Goal: Task Accomplishment & Management: Complete application form

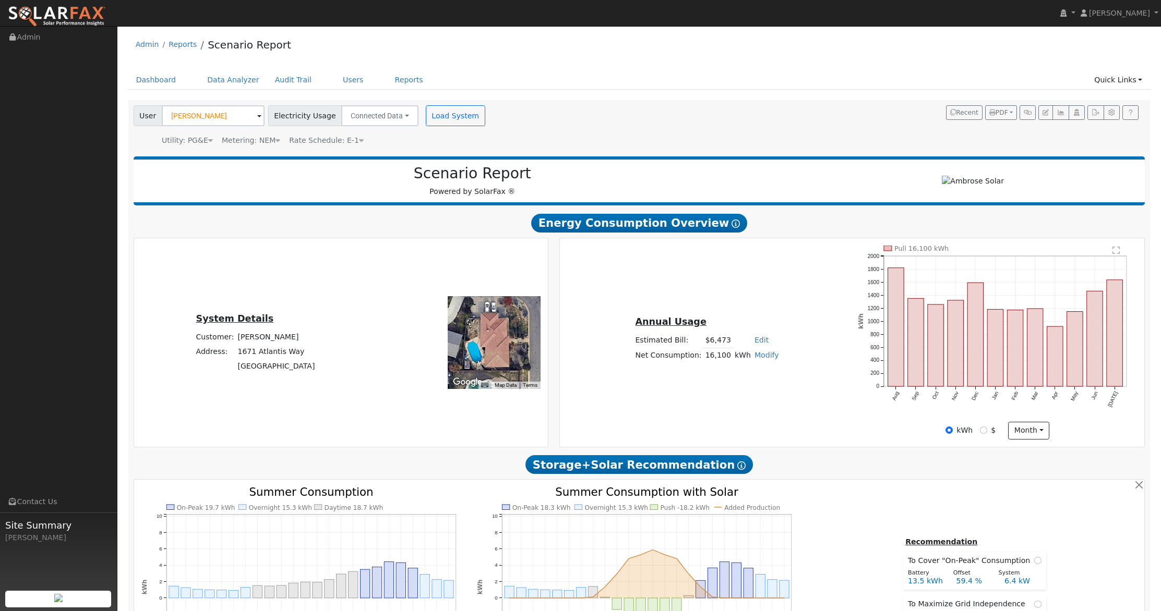
click at [65, 10] on img at bounding box center [57, 17] width 98 height 22
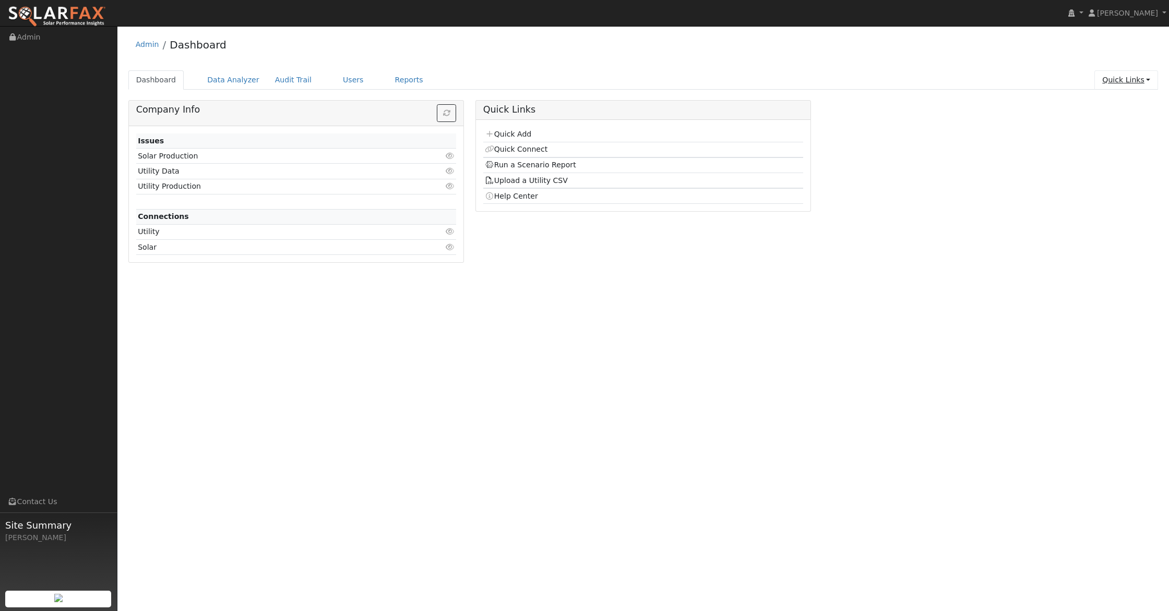
click at [1103, 80] on link "Quick Links" at bounding box center [1126, 79] width 64 height 19
click at [1102, 142] on link "Run a Scenario Report" at bounding box center [1105, 140] width 106 height 15
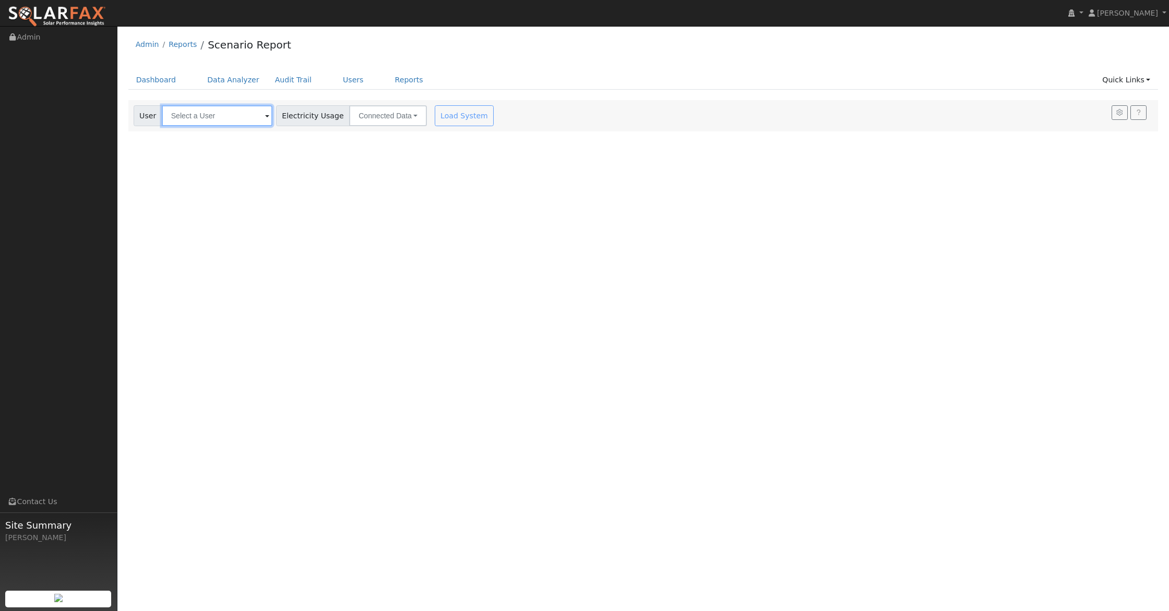
click at [210, 111] on input "text" at bounding box center [217, 115] width 111 height 21
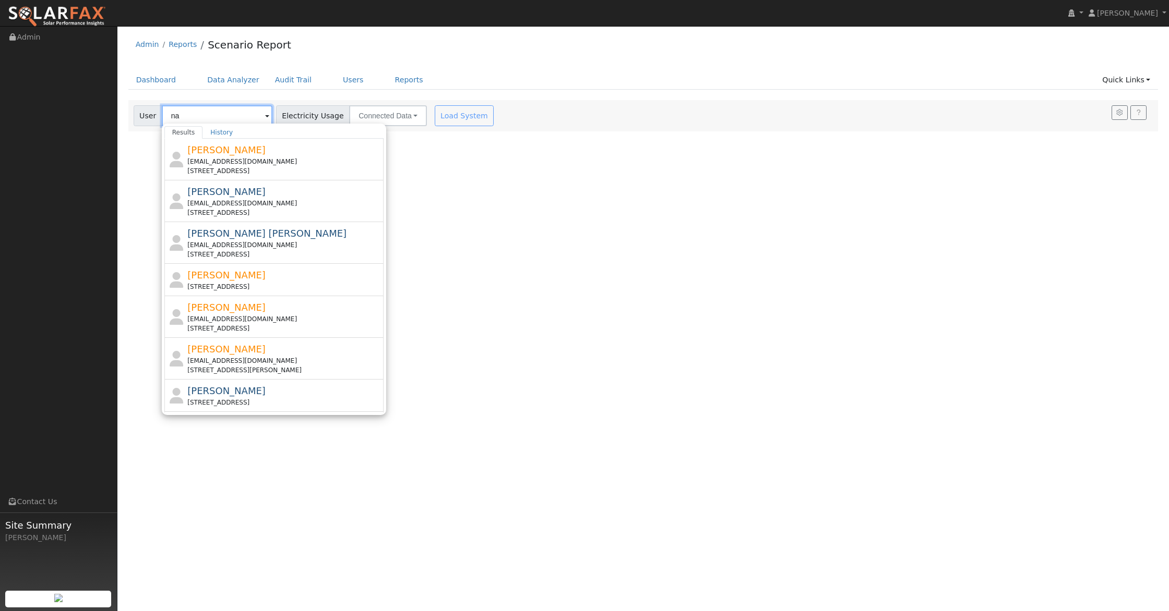
type input "n"
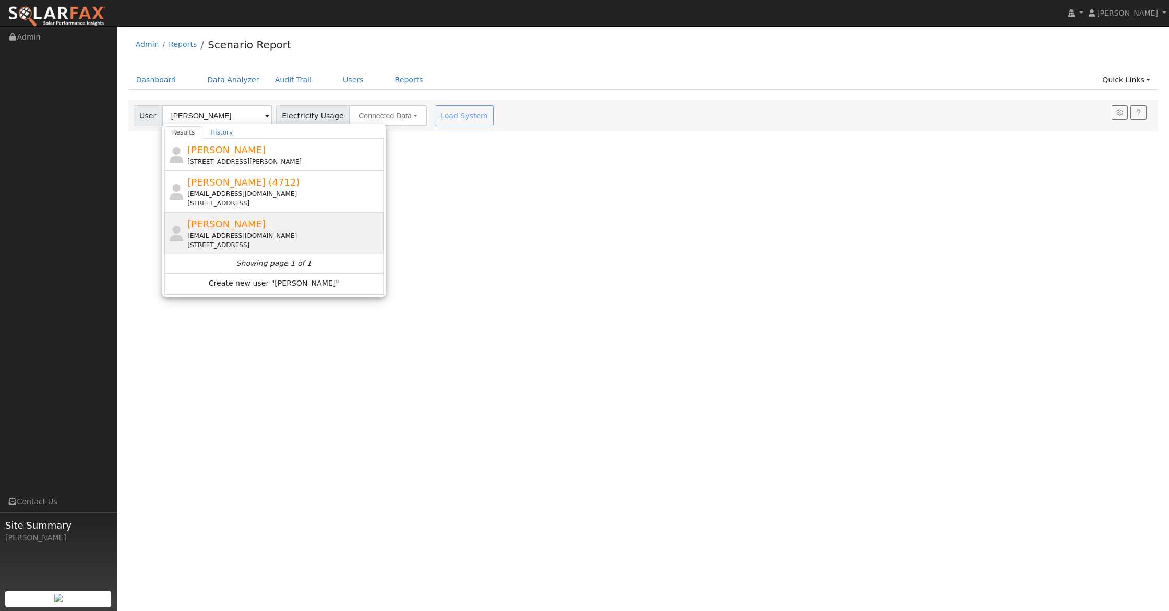
click at [219, 221] on span "Natalia Wang" at bounding box center [226, 224] width 78 height 11
type input "Natalia Wang"
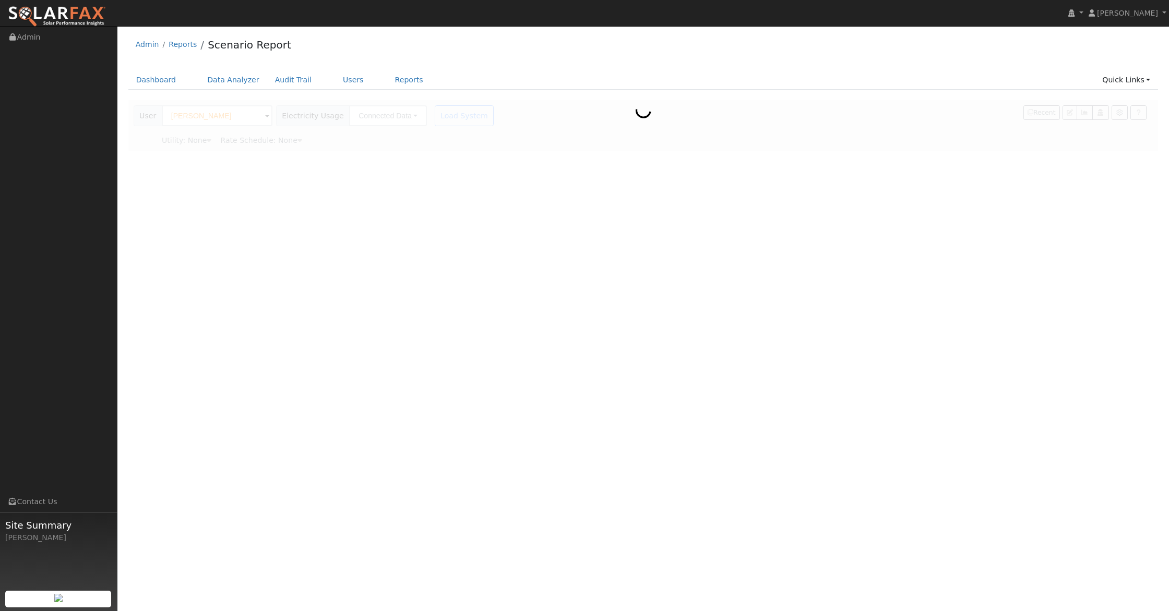
type input "Pacific Gas & Electric"
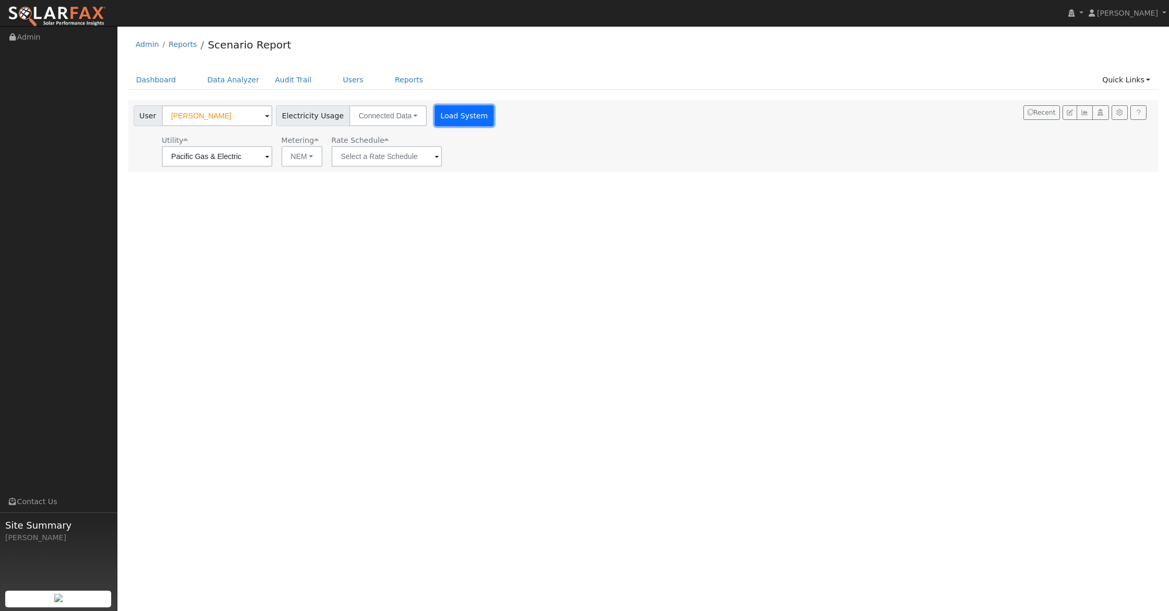
click at [436, 113] on button "Load System" at bounding box center [464, 115] width 59 height 21
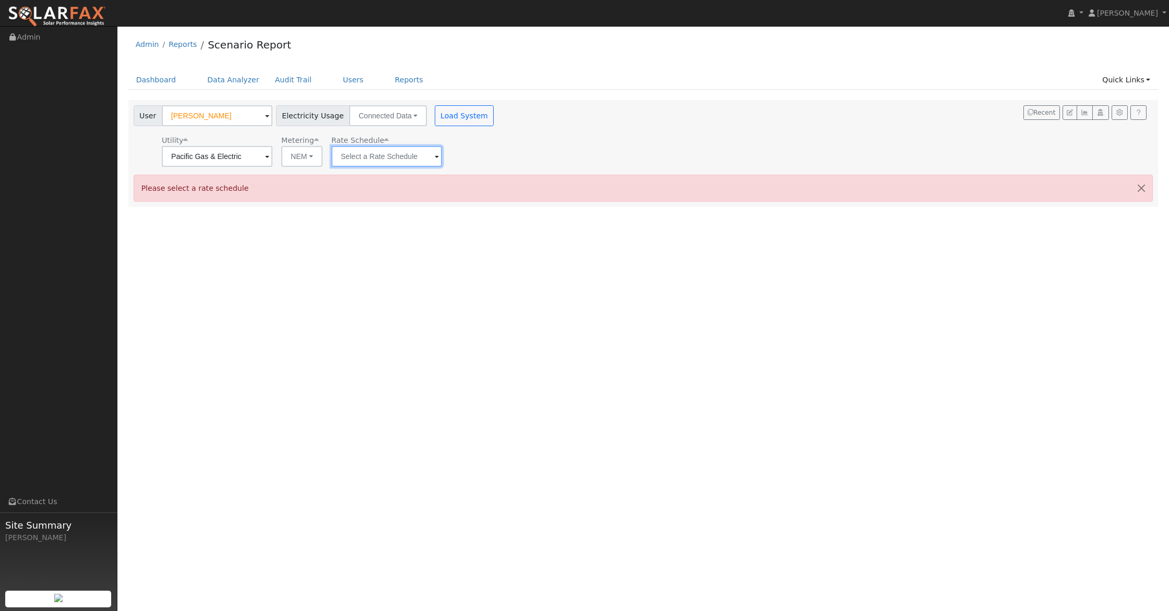
click at [272, 151] on input "text" at bounding box center [217, 156] width 111 height 21
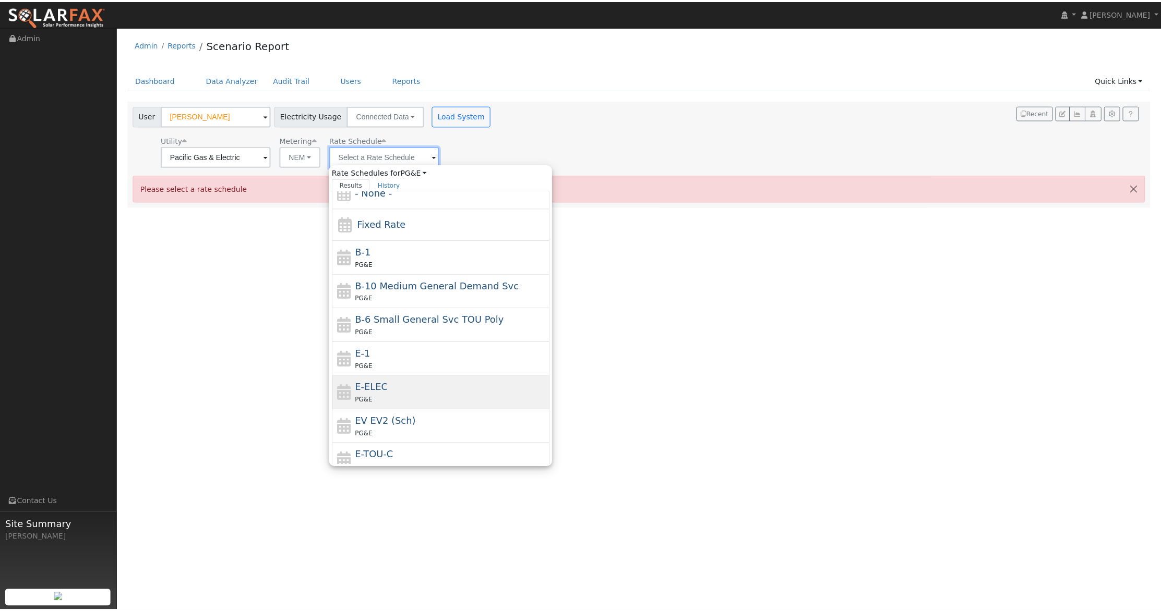
scroll to position [31, 0]
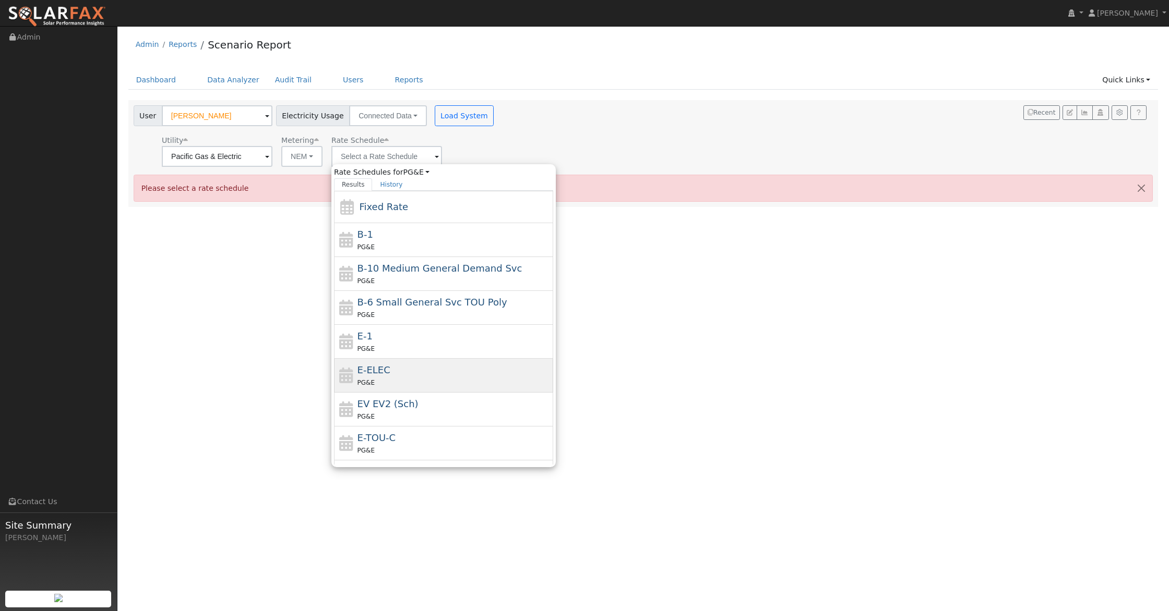
click at [398, 378] on div "PG&E" at bounding box center [454, 382] width 194 height 11
type input "E-ELEC"
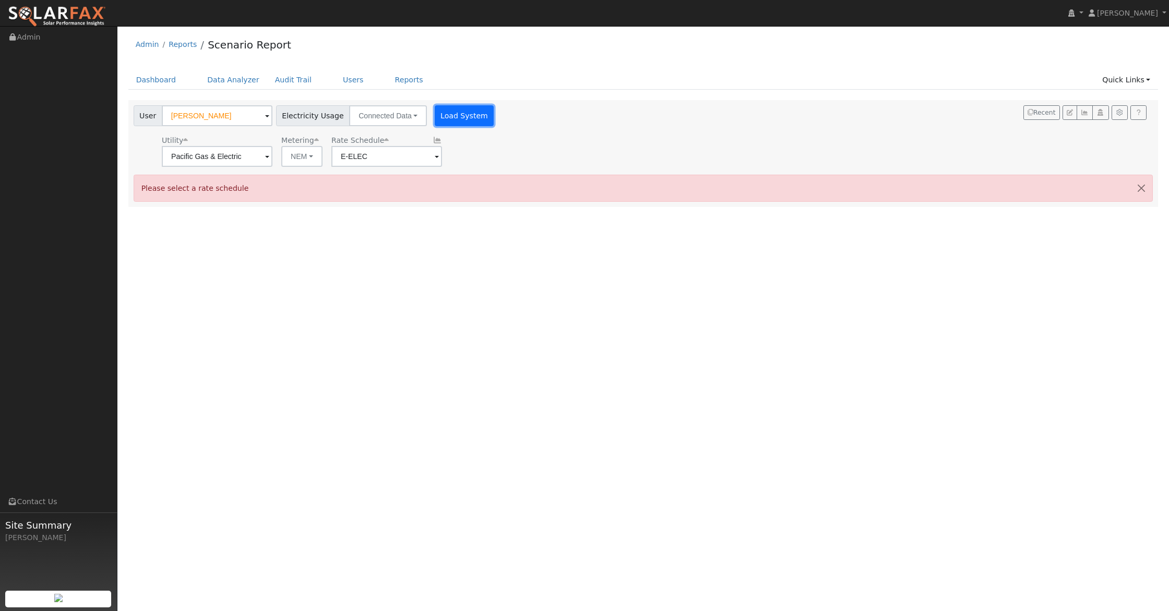
click at [451, 110] on button "Load System" at bounding box center [464, 115] width 59 height 21
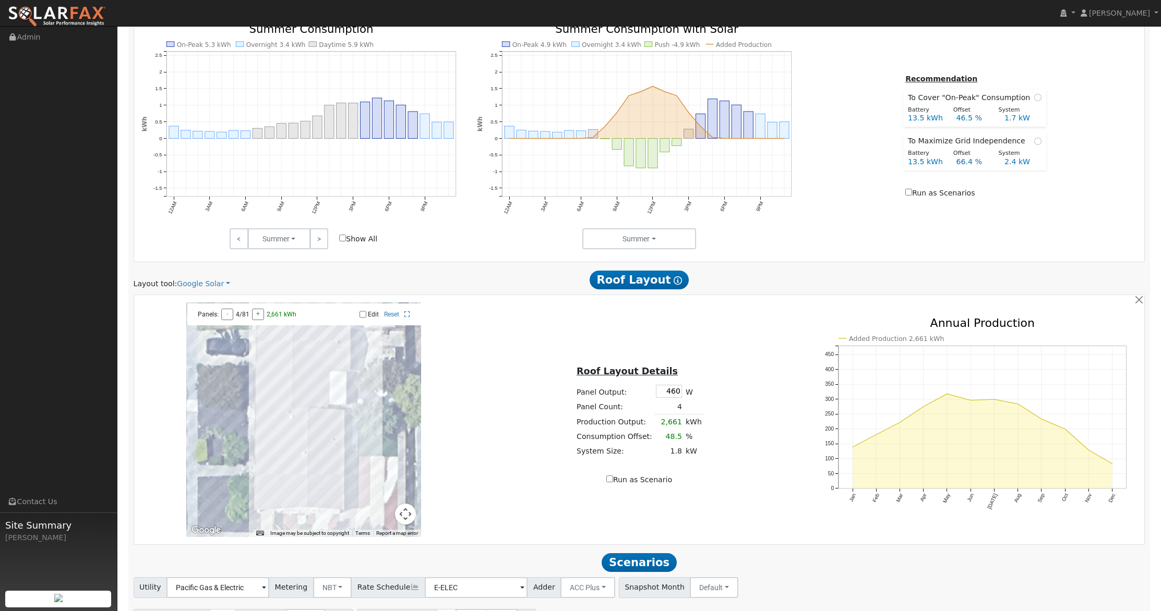
scroll to position [525, 0]
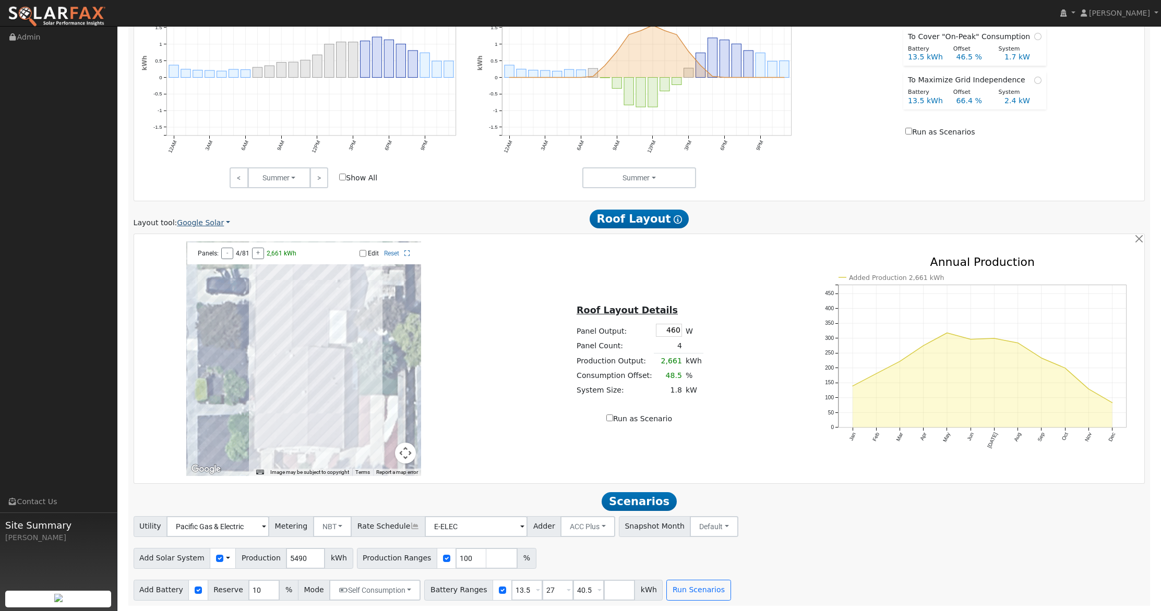
click at [209, 224] on link "Google Solar" at bounding box center [203, 223] width 53 height 11
click at [197, 271] on link "Aurora" at bounding box center [212, 270] width 73 height 15
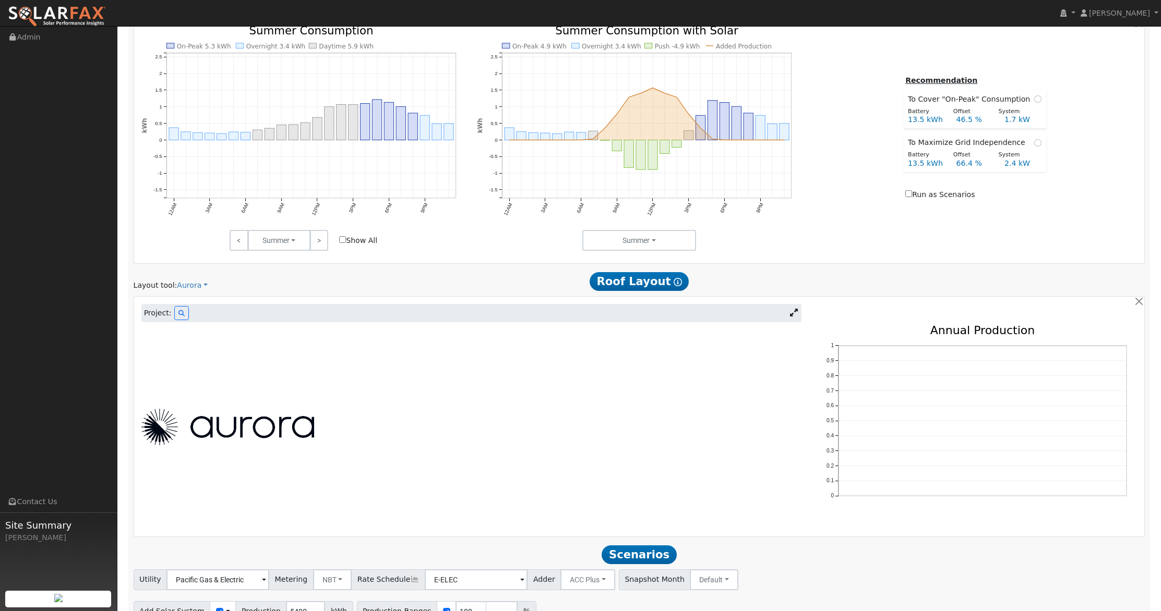
scroll to position [515, 0]
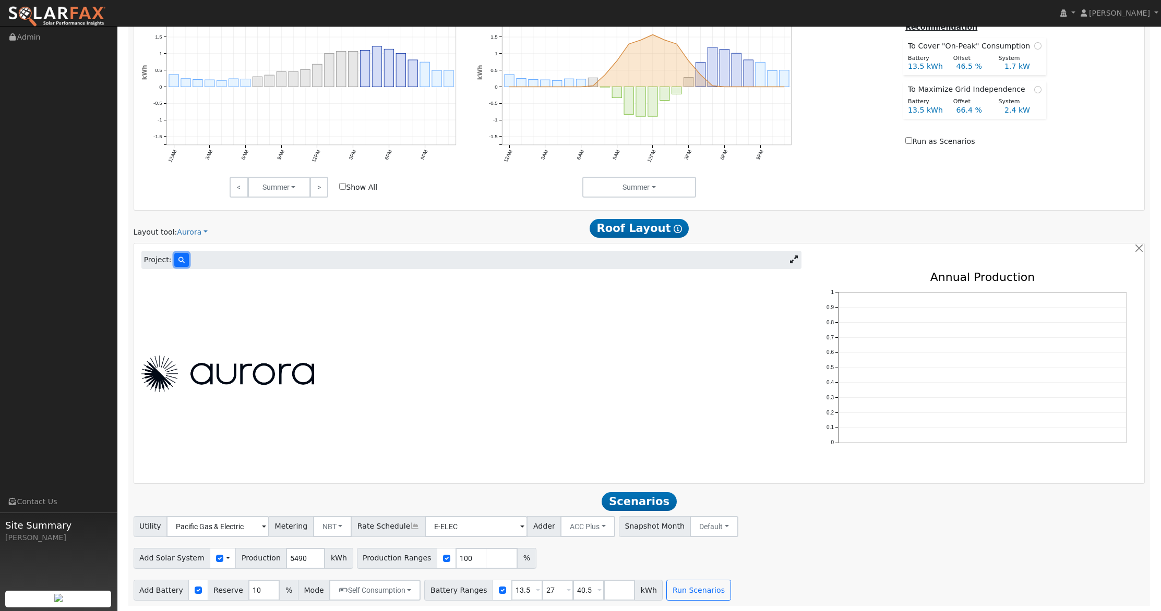
click at [179, 264] on button at bounding box center [181, 260] width 15 height 14
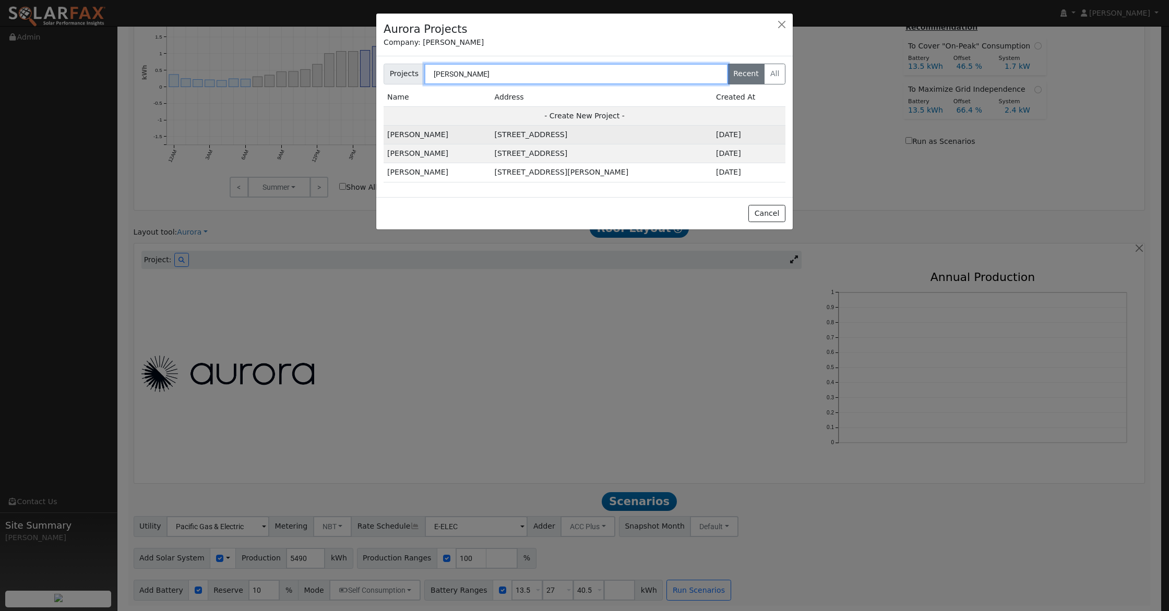
type input "wang"
click at [539, 130] on td "108 Roosevelt St, Napa, CA 94558, USA" at bounding box center [601, 135] width 221 height 19
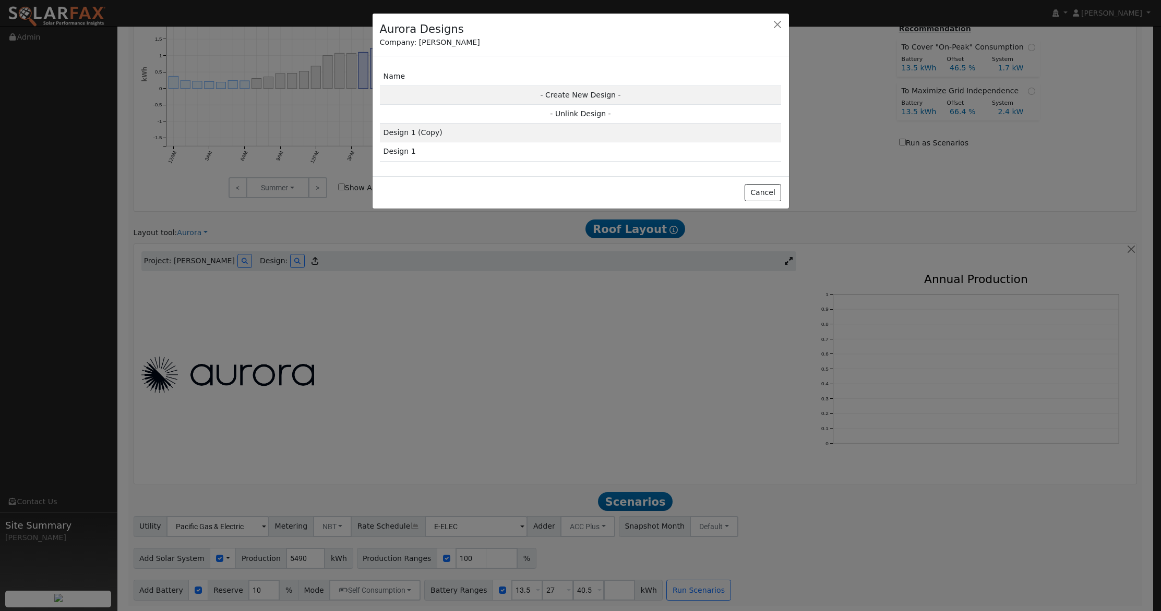
scroll to position [516, 0]
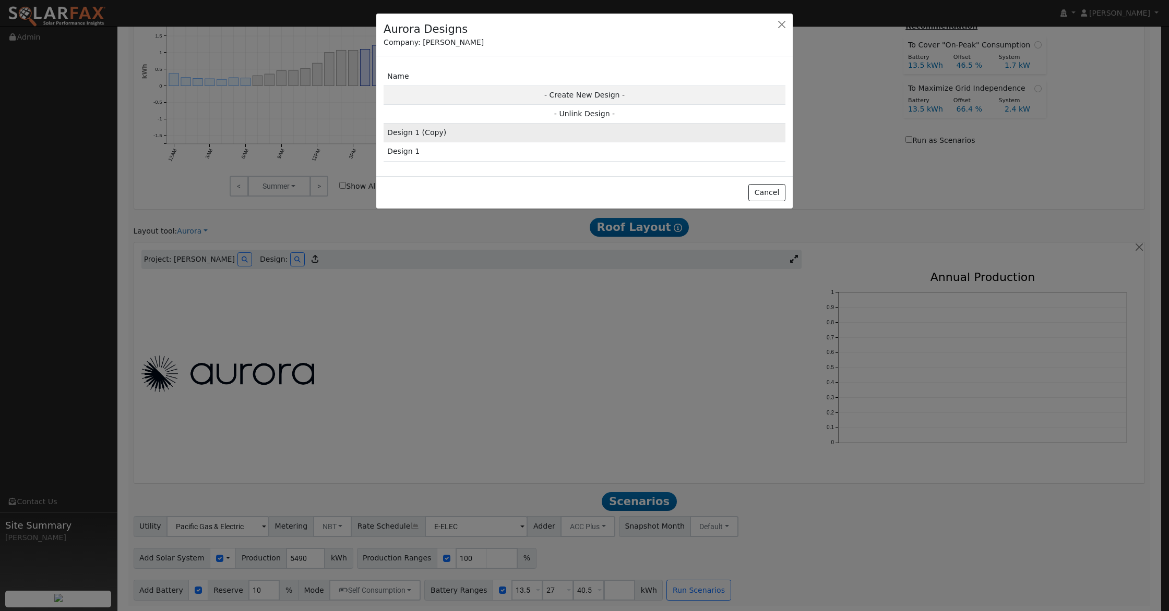
click at [451, 133] on td "Design 1 (Copy)" at bounding box center [584, 133] width 402 height 19
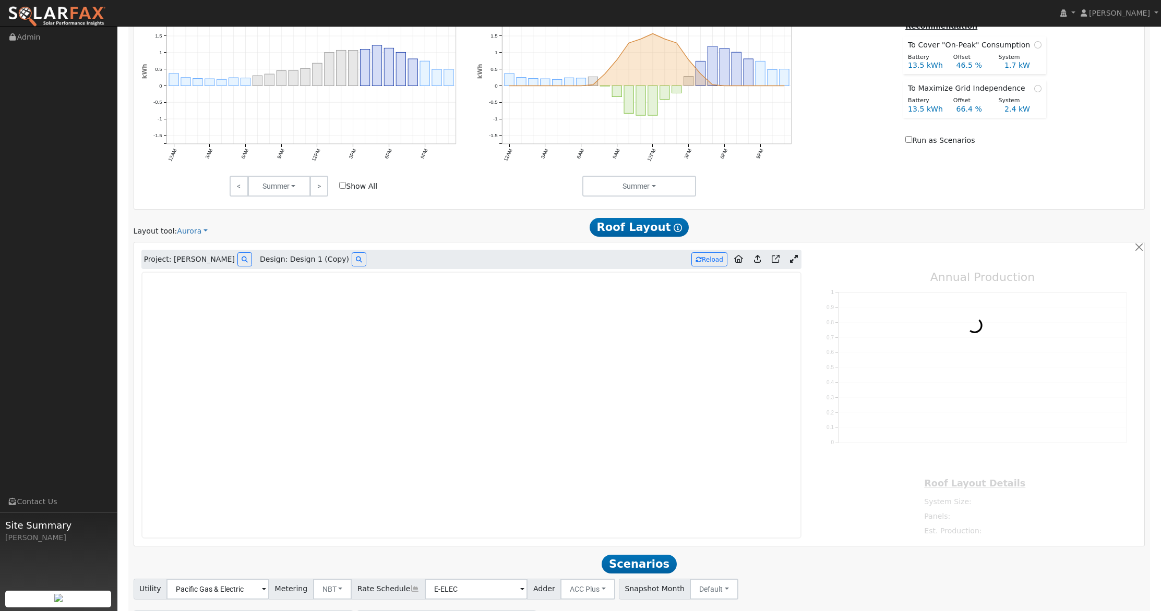
type input "0"
click at [794, 260] on icon at bounding box center [794, 259] width 8 height 8
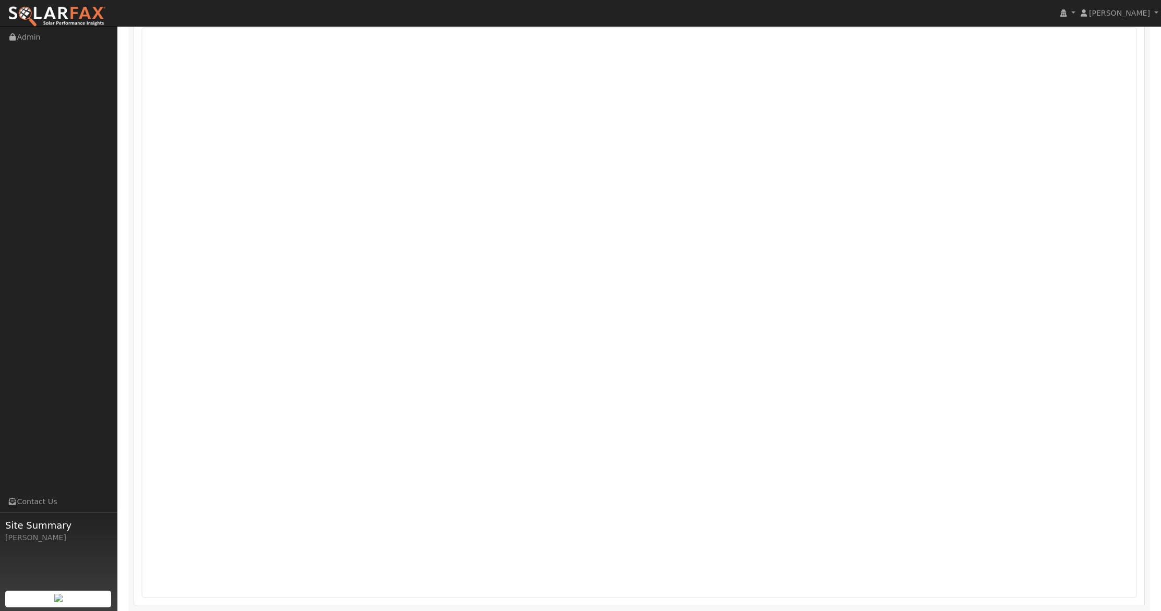
scroll to position [762, 0]
click at [59, 8] on img at bounding box center [57, 17] width 98 height 22
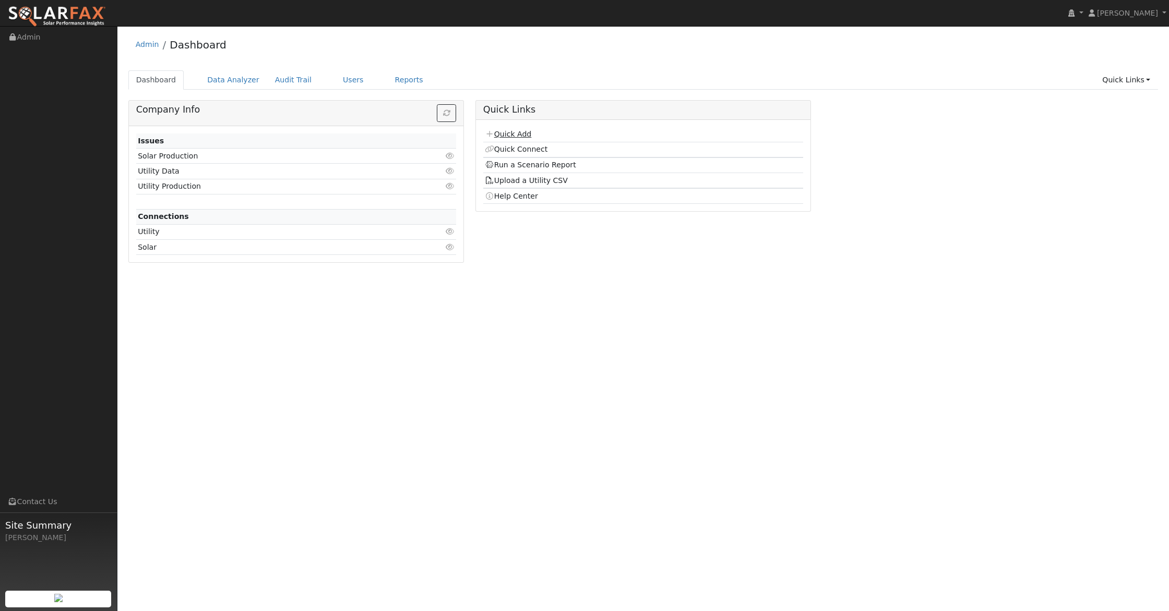
click at [516, 135] on link "Quick Add" at bounding box center [508, 134] width 46 height 8
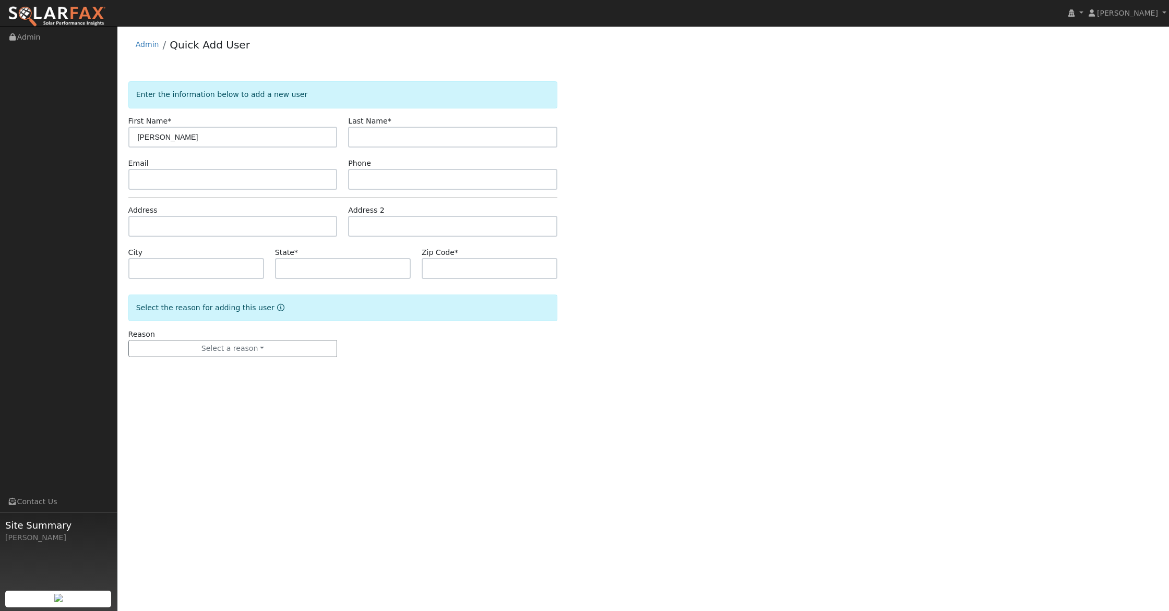
type input "[PERSON_NAME]"
type input "[GEOGRAPHIC_DATA]"
type input "[EMAIL_ADDRESS][DOMAIN_NAME]"
click at [404, 178] on input "text" at bounding box center [452, 179] width 209 height 21
type input "2097120279"
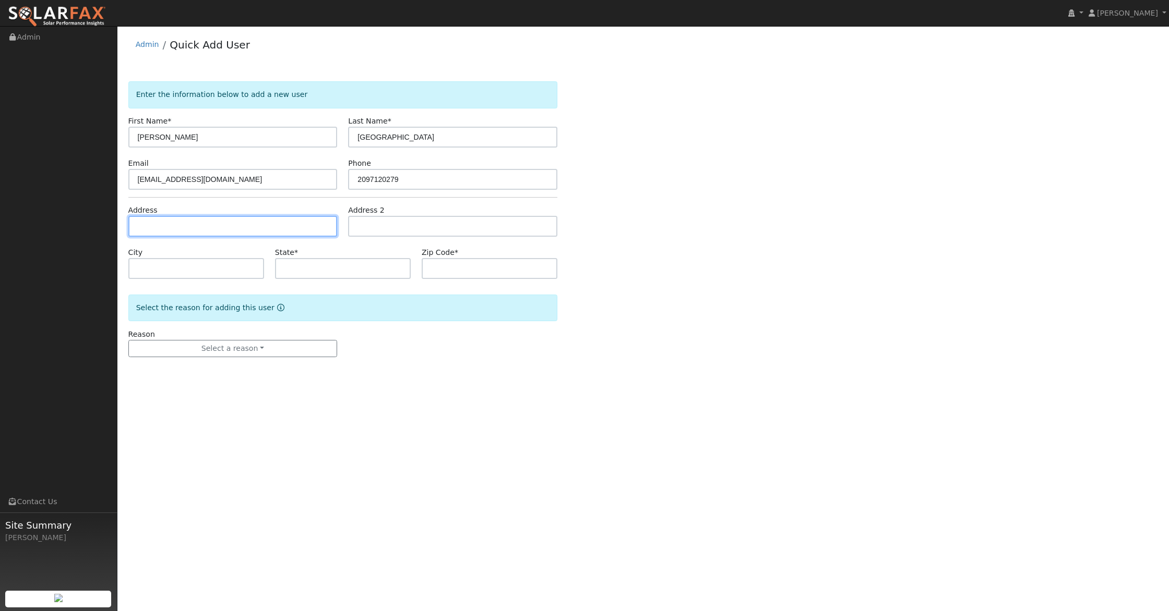
click at [253, 222] on input "text" at bounding box center [232, 226] width 209 height 21
type input "[STREET_ADDRESS][PERSON_NAME]"
type input "Lockeford"
type input "CA"
type input "95237"
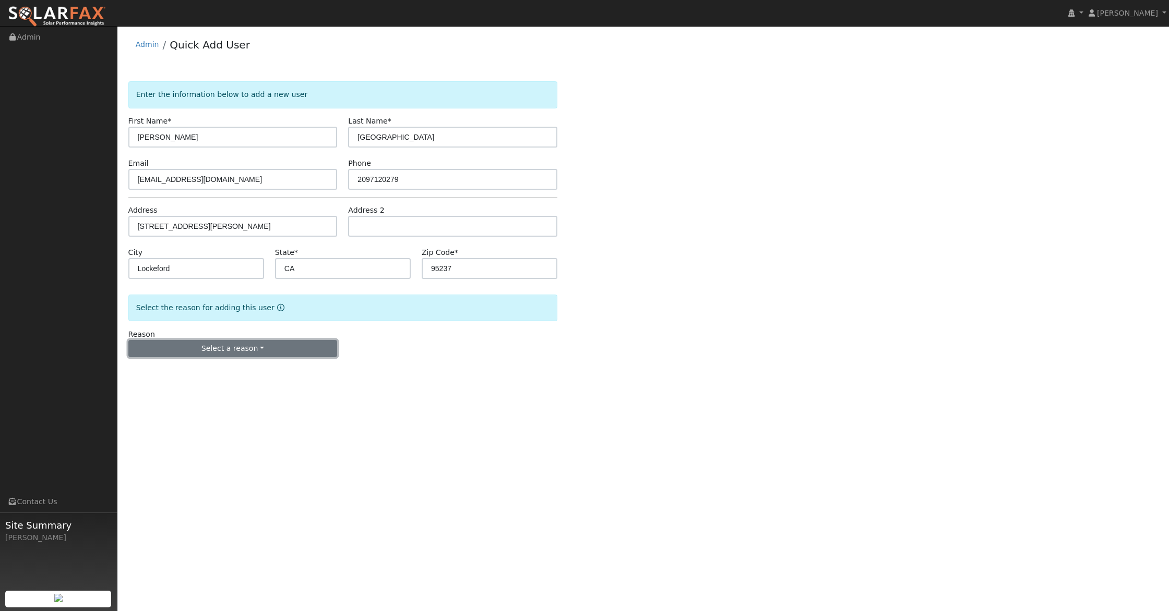
click at [233, 349] on button "Select a reason" at bounding box center [232, 349] width 209 height 18
click at [165, 369] on link "New lead" at bounding box center [186, 370] width 115 height 15
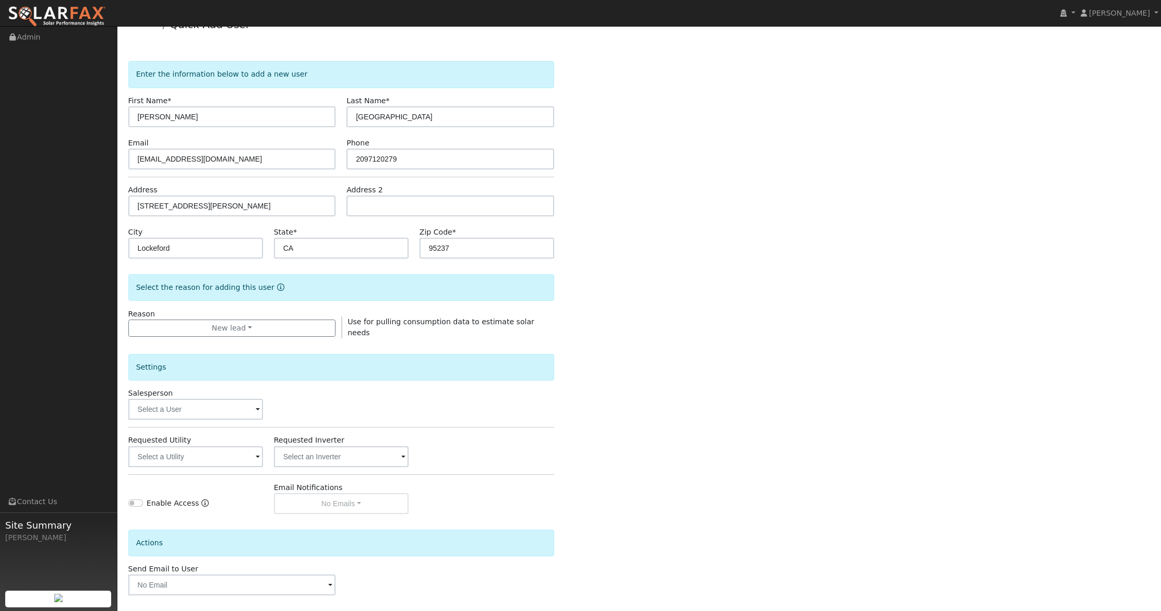
scroll to position [63, 0]
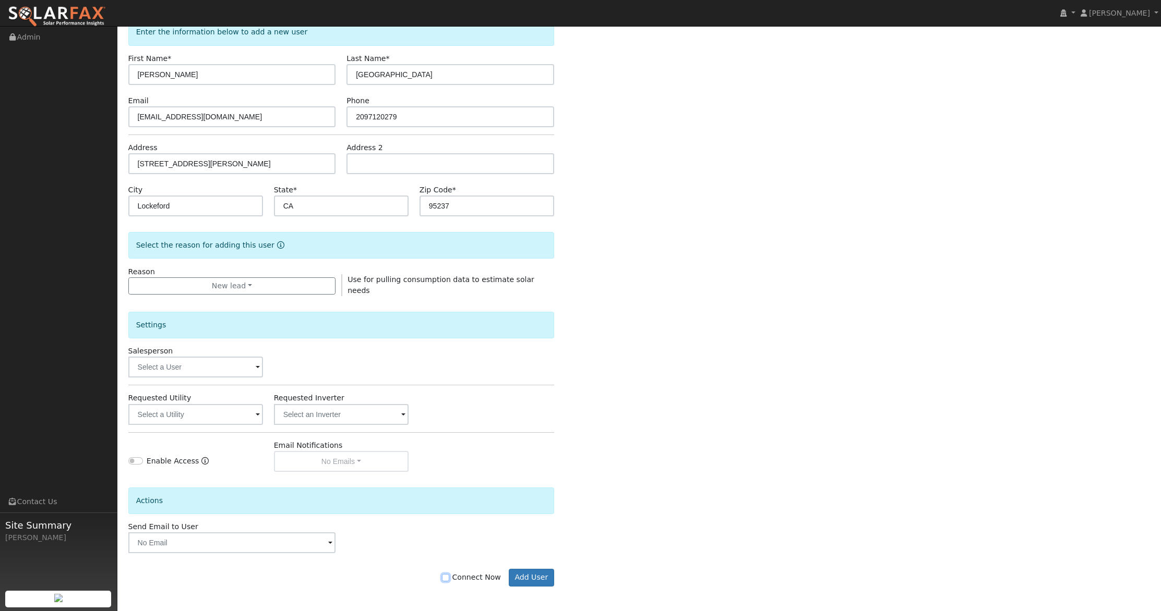
click at [448, 575] on input "Connect Now" at bounding box center [445, 577] width 7 height 7
checkbox input "true"
click at [533, 579] on button "Add User" at bounding box center [531, 578] width 45 height 18
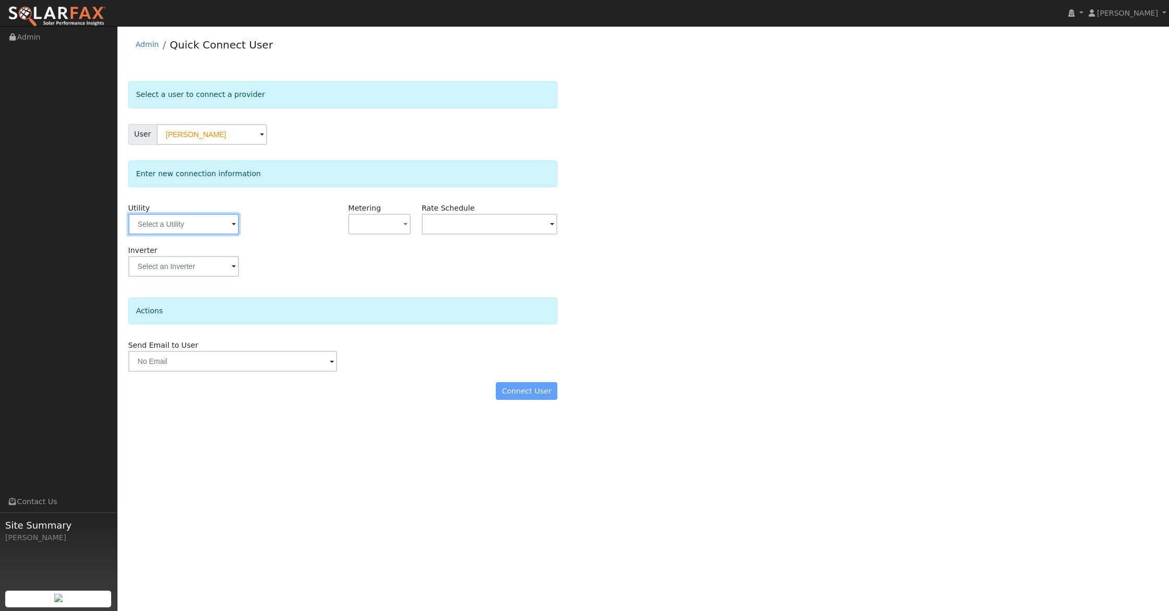
click at [207, 223] on input "text" at bounding box center [183, 224] width 111 height 21
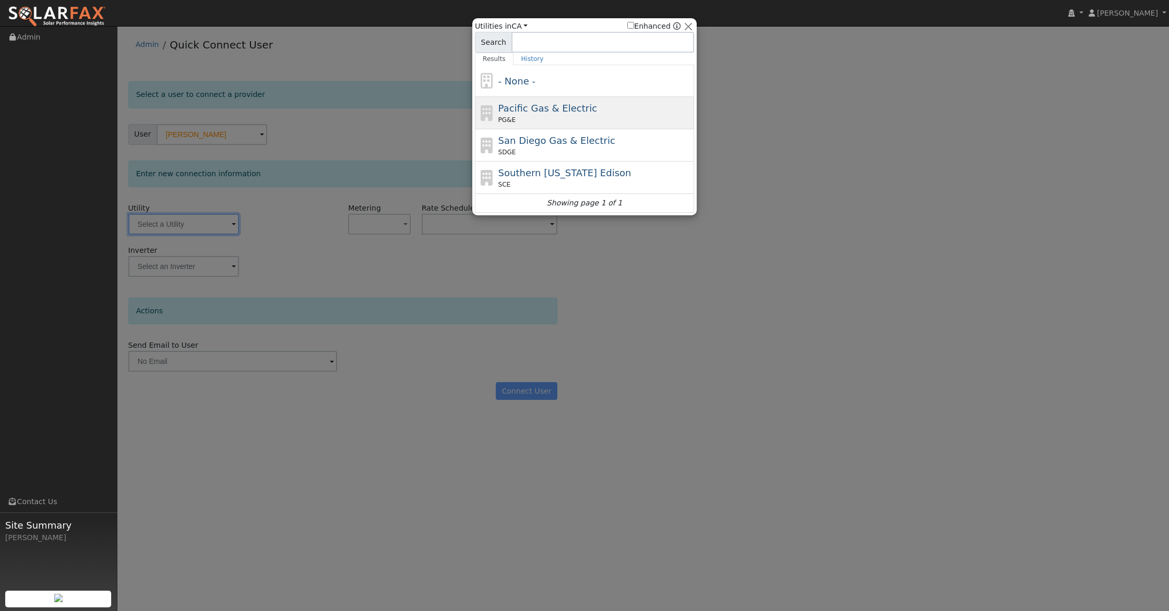
click at [570, 119] on div "PG&E" at bounding box center [595, 119] width 194 height 9
type input "PG&E"
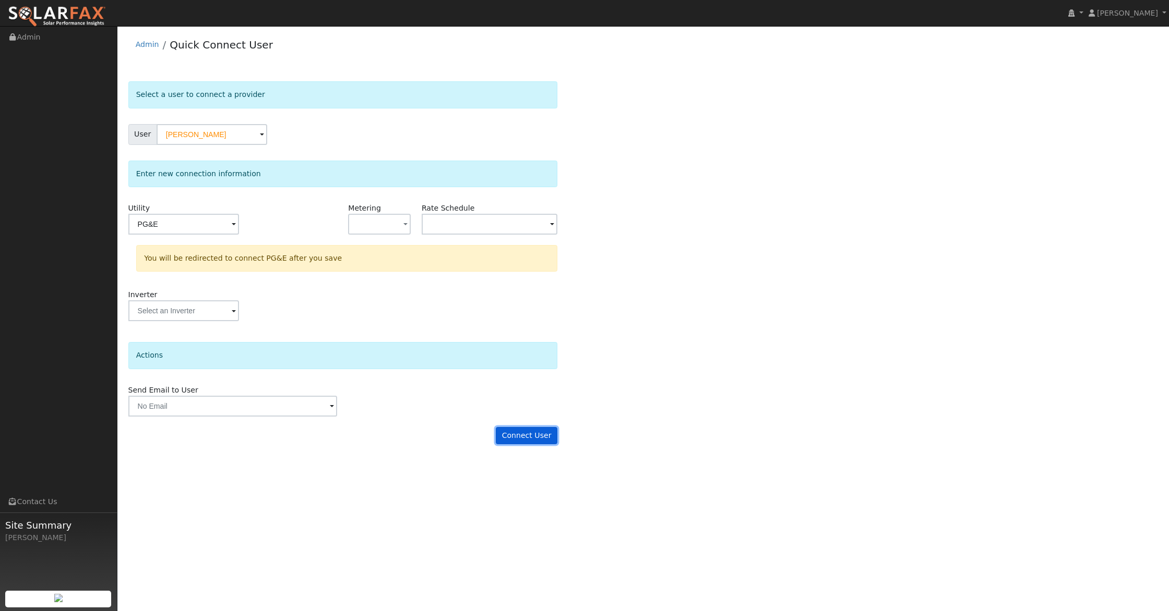
click at [521, 436] on button "Connect User" at bounding box center [527, 436] width 62 height 18
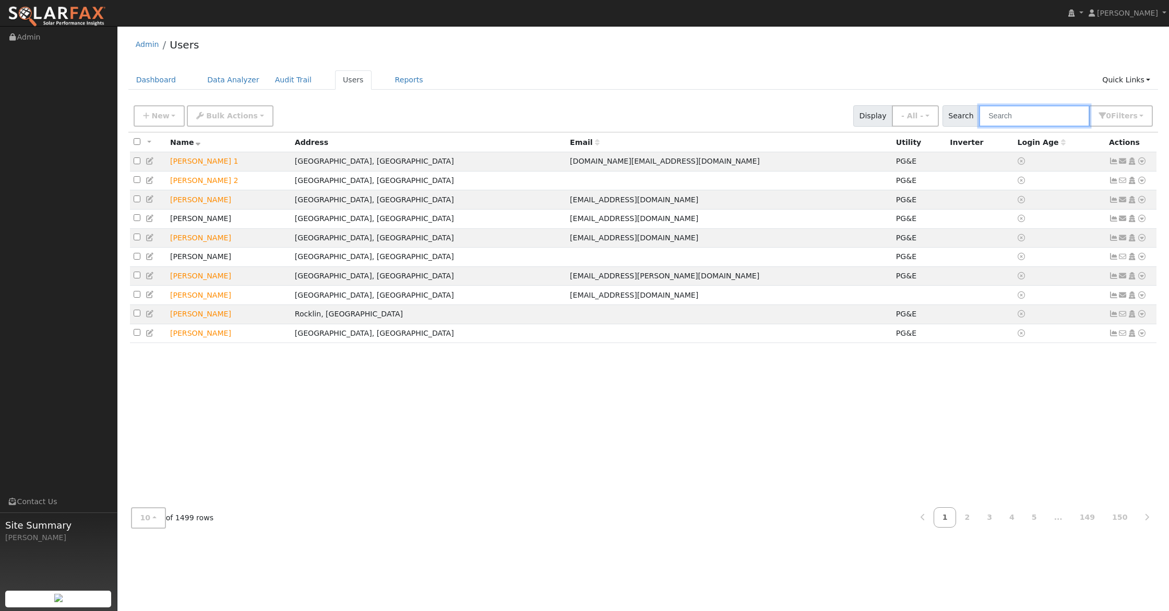
click at [1055, 111] on input "text" at bounding box center [1034, 115] width 111 height 21
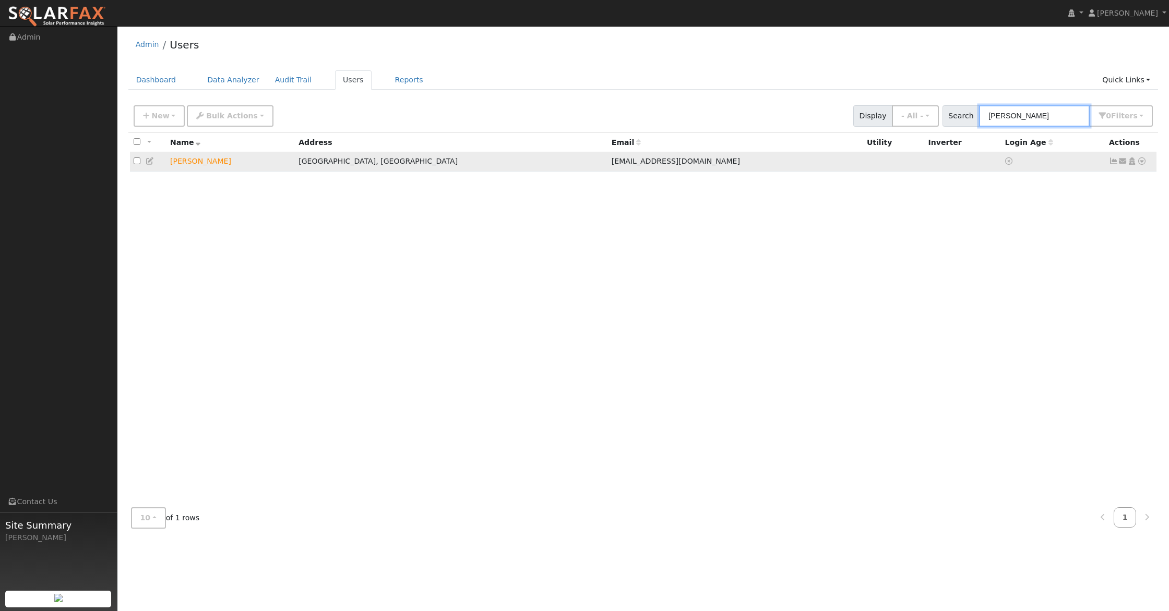
type input "[PERSON_NAME]"
click at [1144, 162] on icon at bounding box center [1141, 161] width 9 height 7
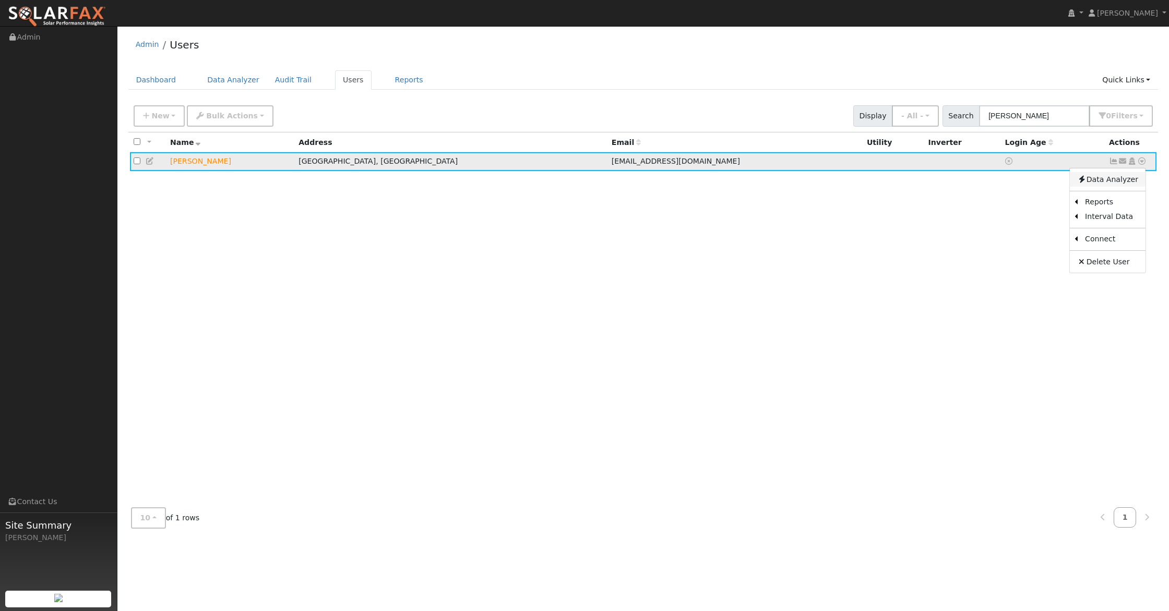
click at [1108, 178] on link "Data Analyzer" at bounding box center [1108, 179] width 76 height 15
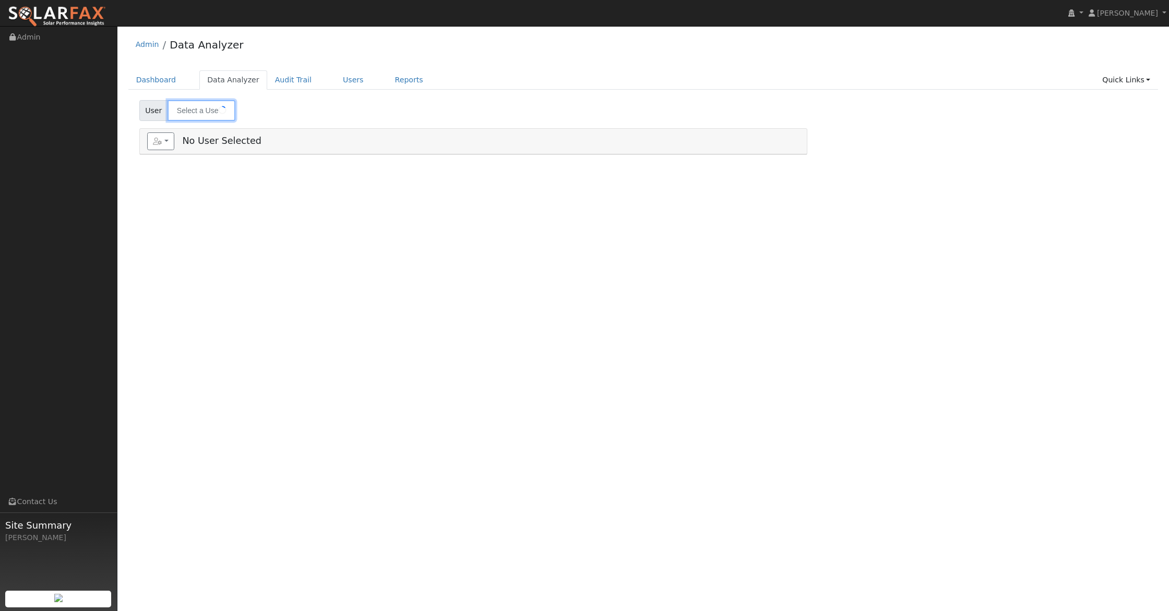
type input "Travis Durham"
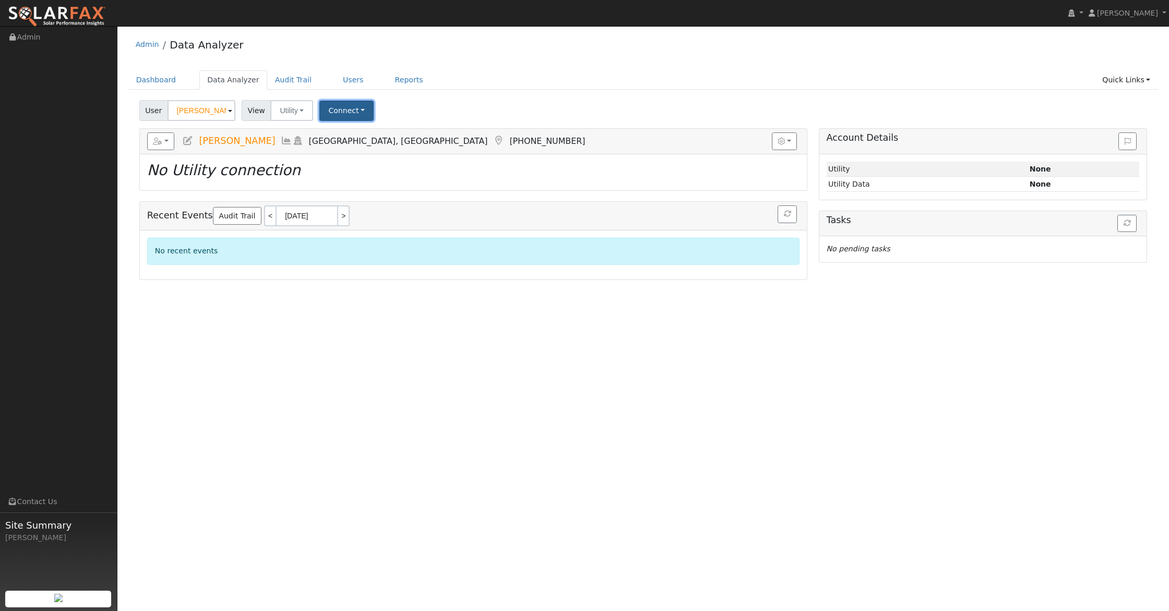
click at [335, 111] on button "Connect" at bounding box center [346, 111] width 54 height 20
click at [348, 136] on link "Select a Provider" at bounding box center [360, 133] width 81 height 15
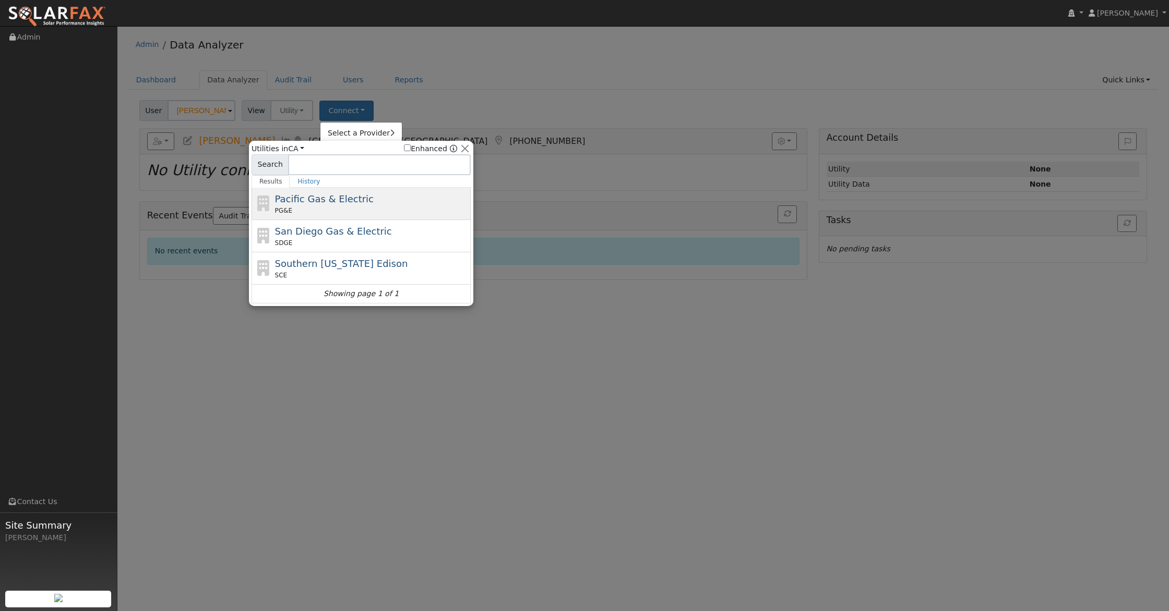
click at [364, 203] on div "Pacific Gas & Electric PG&E" at bounding box center [372, 203] width 194 height 23
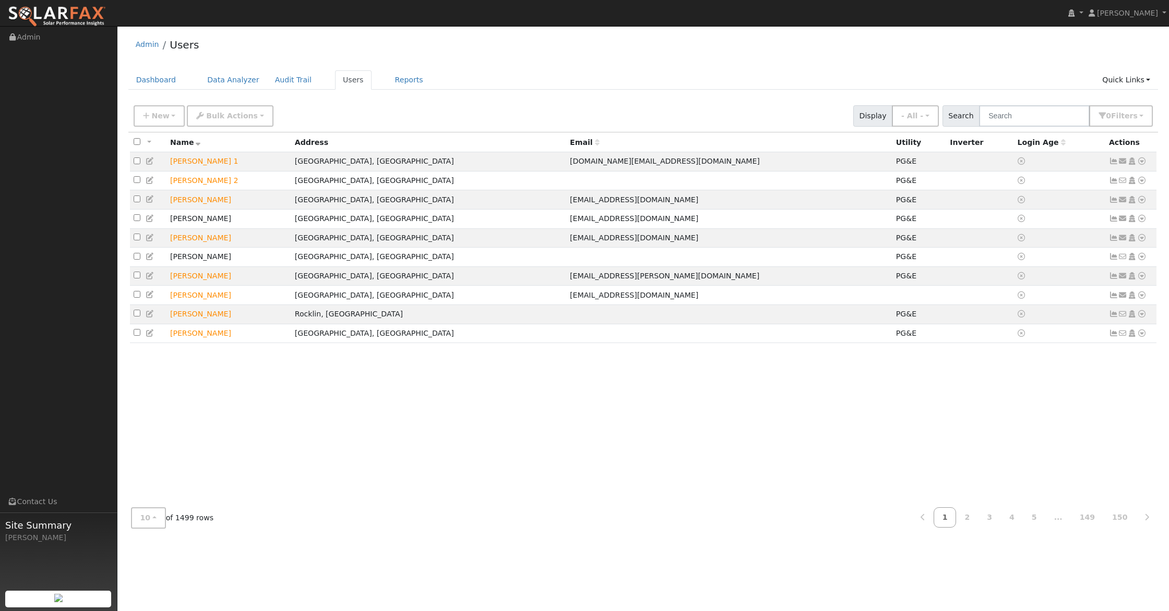
click at [66, 13] on img at bounding box center [57, 17] width 98 height 22
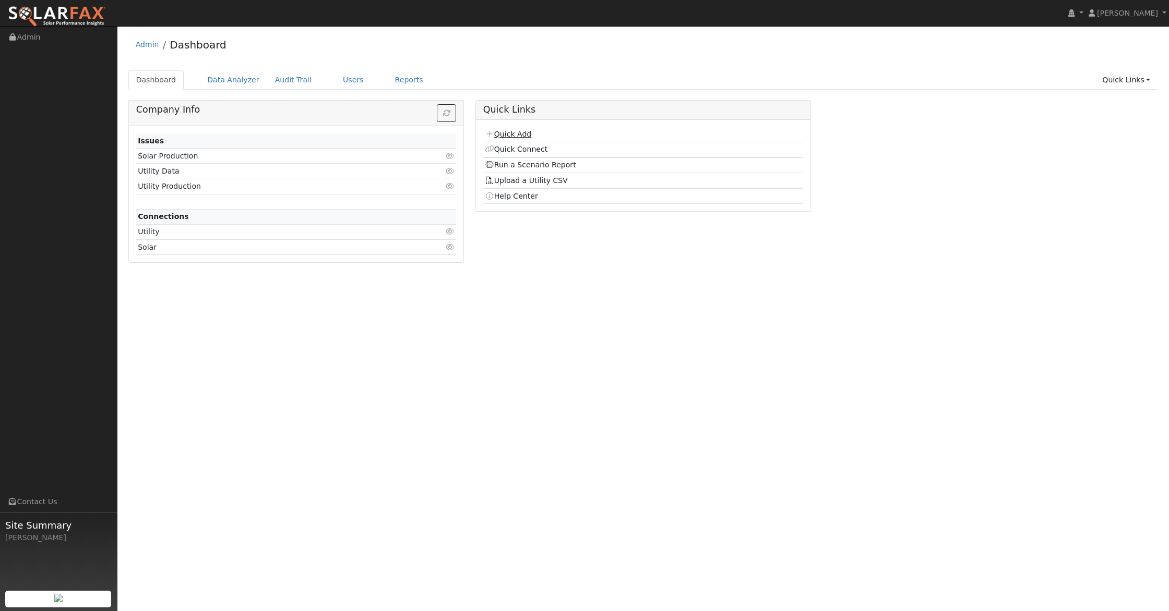
click at [515, 131] on link "Quick Add" at bounding box center [508, 134] width 46 height 8
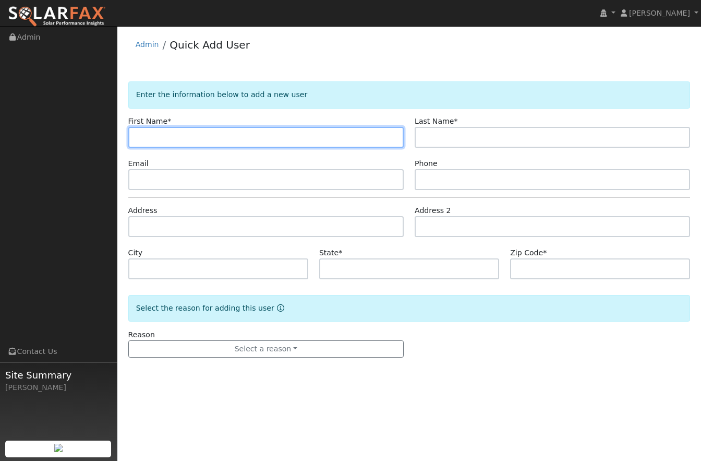
click at [221, 138] on input "text" at bounding box center [265, 137] width 275 height 21
paste input "Tim"
type input "Tim"
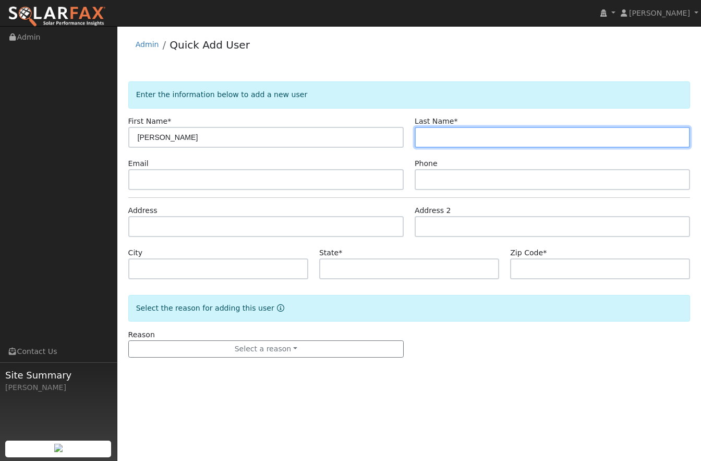
click at [465, 136] on input "text" at bounding box center [552, 137] width 275 height 21
paste input "Digiordano"
type input "Digiordano"
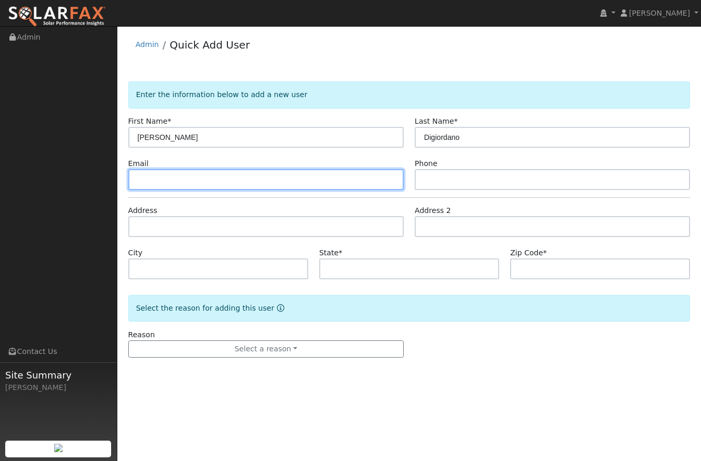
click at [166, 186] on input "text" at bounding box center [265, 179] width 275 height 21
paste input "noemail@yahoo.com"
type input "noemail@yahoo.com"
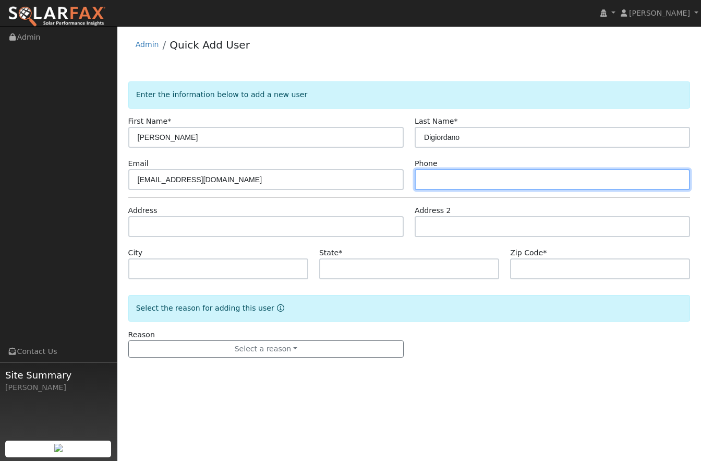
click at [429, 177] on input "text" at bounding box center [552, 179] width 275 height 21
paste input "(916) 792-8475"
type input "(916) 792-8475"
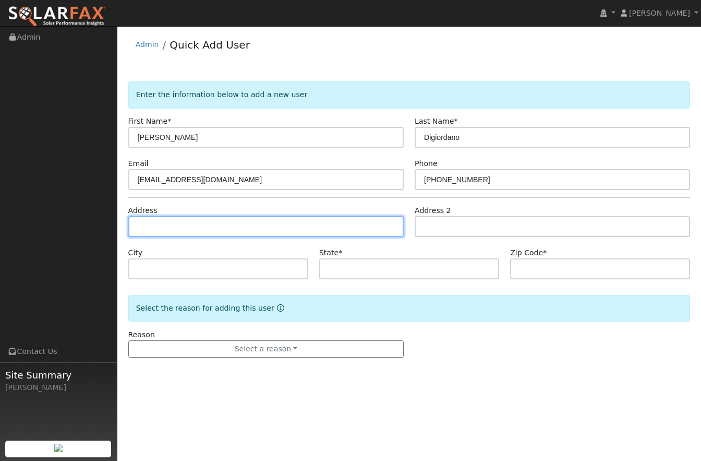
click at [209, 224] on input "text" at bounding box center [265, 226] width 275 height 21
paste input "8722 Pendileton Drive"
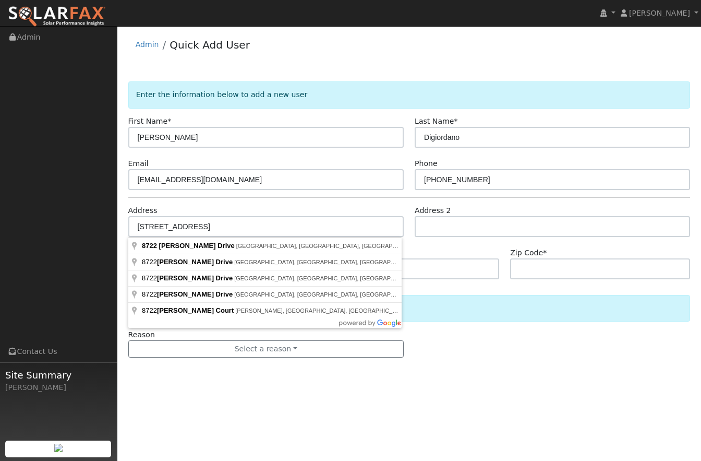
click at [253, 413] on div "User Profile First name Last name Email Email Notifications No Emails No Emails…" at bounding box center [409, 243] width 584 height 435
click at [227, 233] on input "8722 Pendileton Drive" at bounding box center [265, 226] width 275 height 21
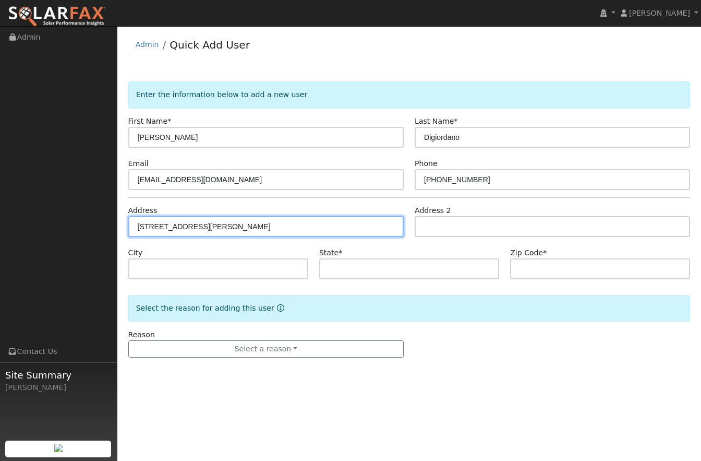
type input "8722 Pendleton Drive"
type input "Granite Bay"
type input "CA"
type input "95746"
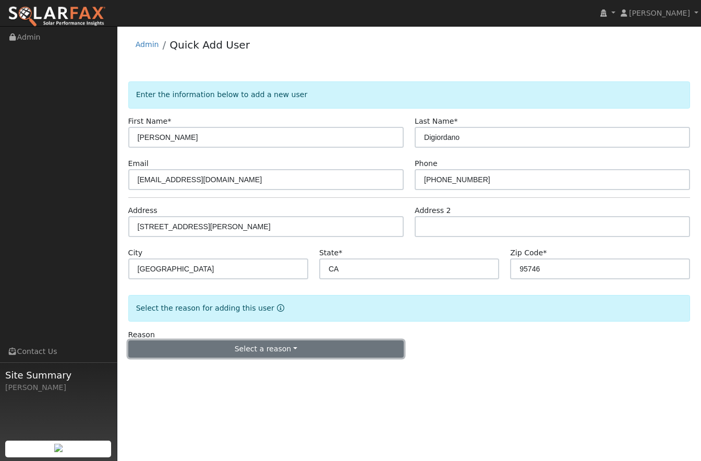
click at [261, 355] on button "Select a reason" at bounding box center [265, 349] width 275 height 18
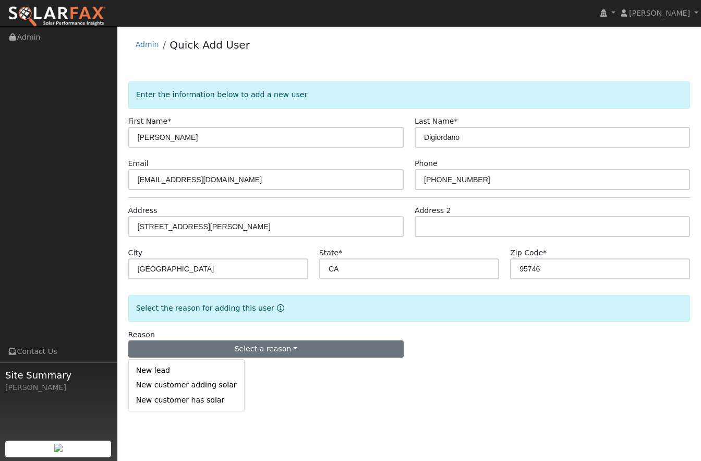
click at [161, 369] on link "New lead" at bounding box center [186, 370] width 115 height 15
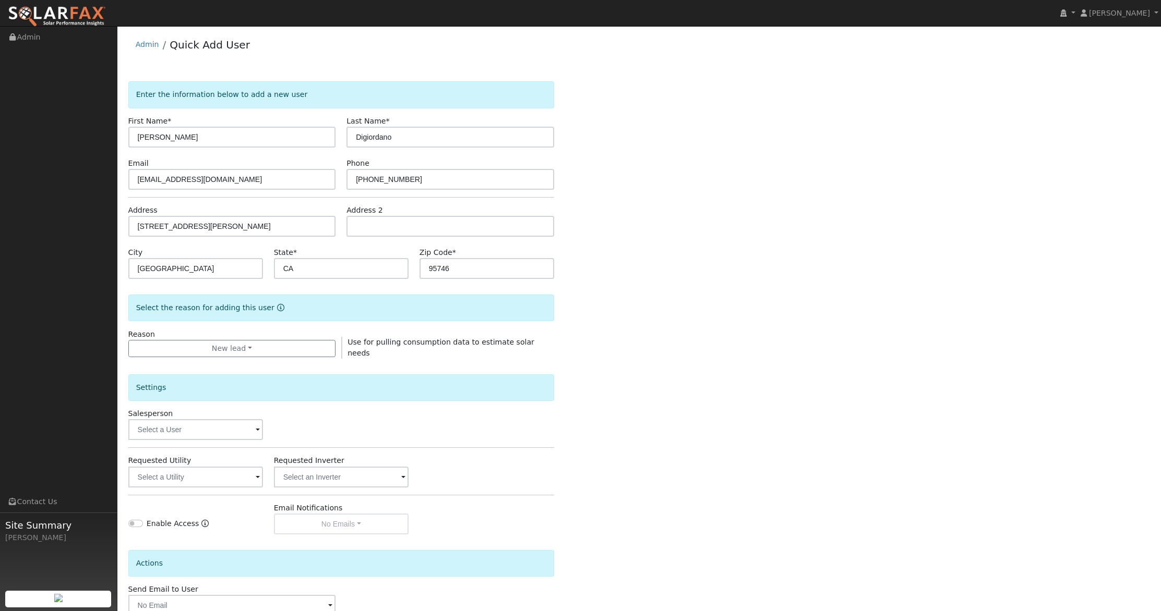
scroll to position [63, 0]
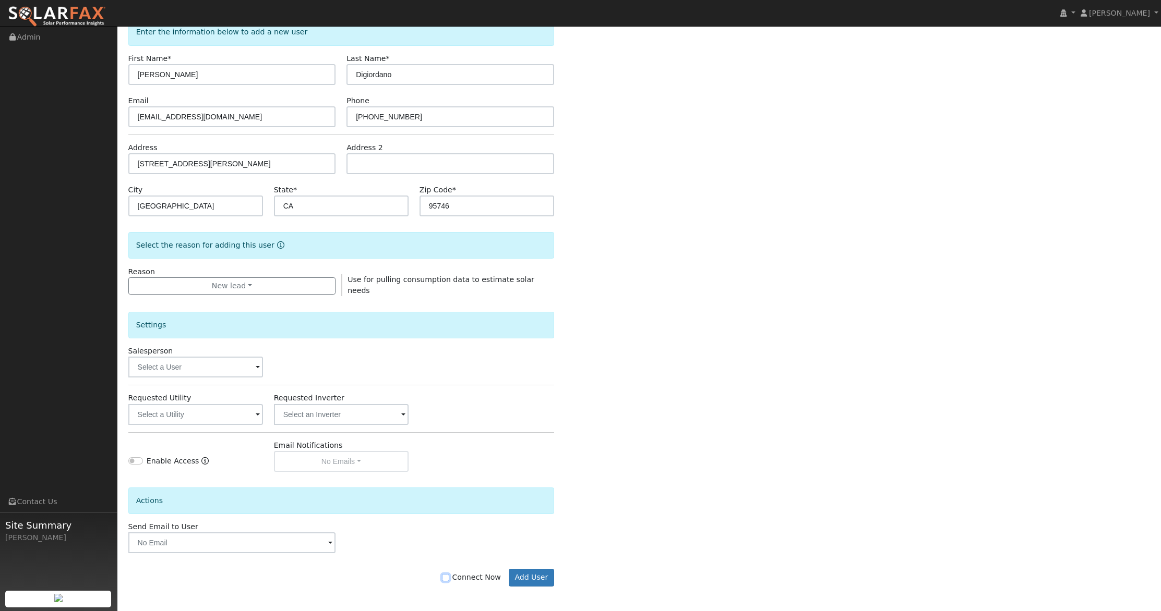
click at [449, 578] on input "Connect Now" at bounding box center [445, 577] width 7 height 7
checkbox input "true"
click at [534, 576] on button "Add User" at bounding box center [531, 578] width 45 height 18
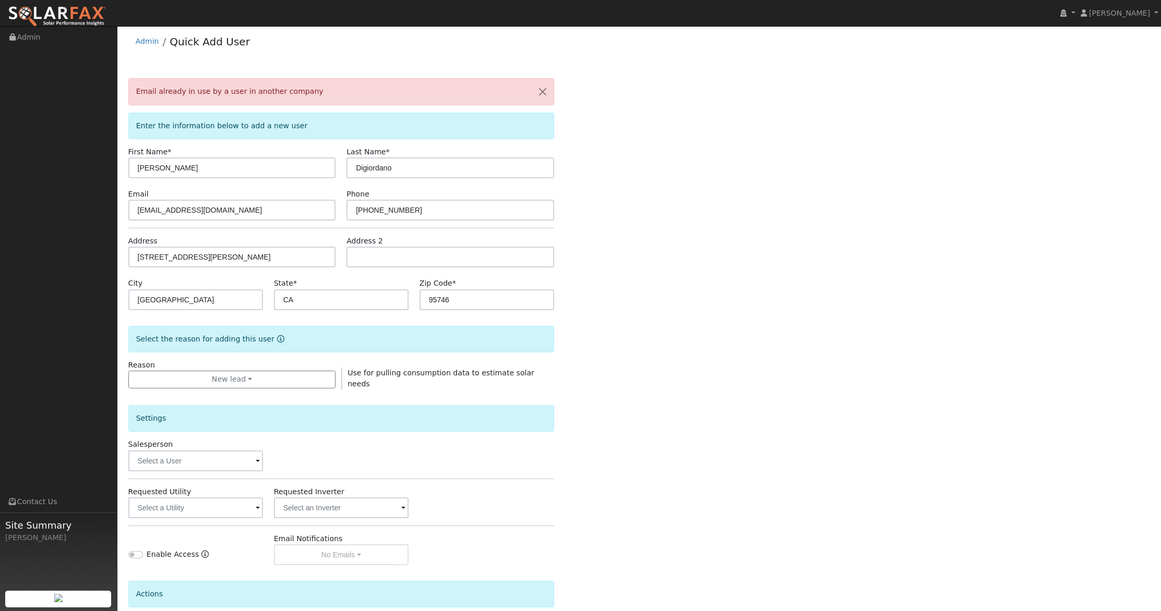
scroll to position [0, 0]
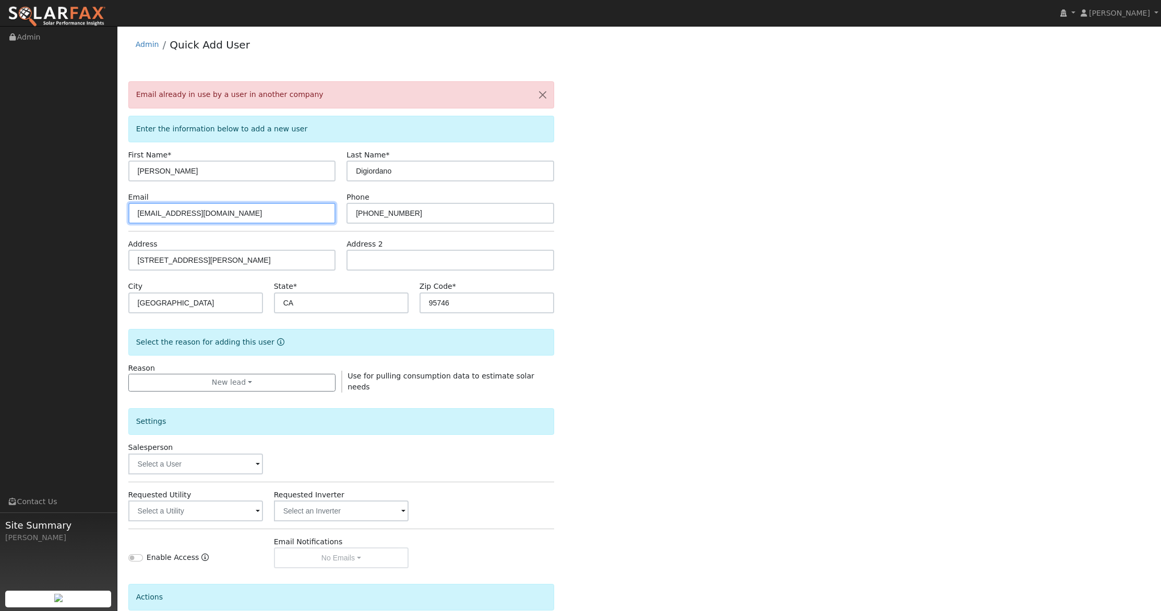
drag, startPoint x: 219, startPoint y: 214, endPoint x: 78, endPoint y: 215, distance: 140.9
click at [76, 215] on div "installed Dayne Litchfield Dayne Litchfield Profile My Company Help Center Term…" at bounding box center [580, 367] width 1161 height 683
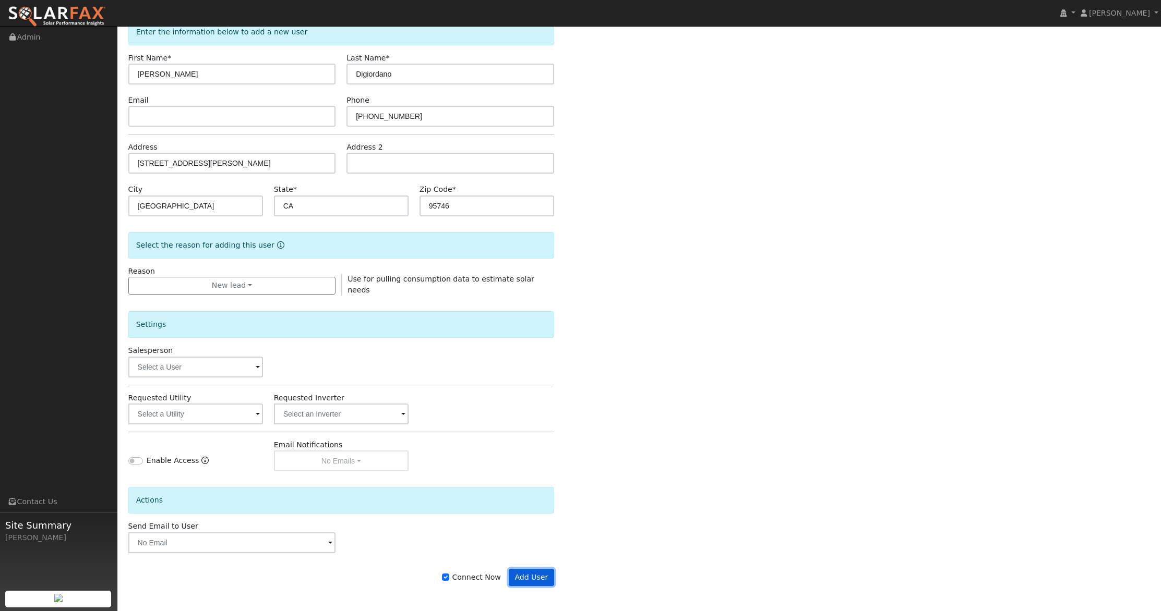
click at [521, 573] on button "Add User" at bounding box center [531, 578] width 45 height 18
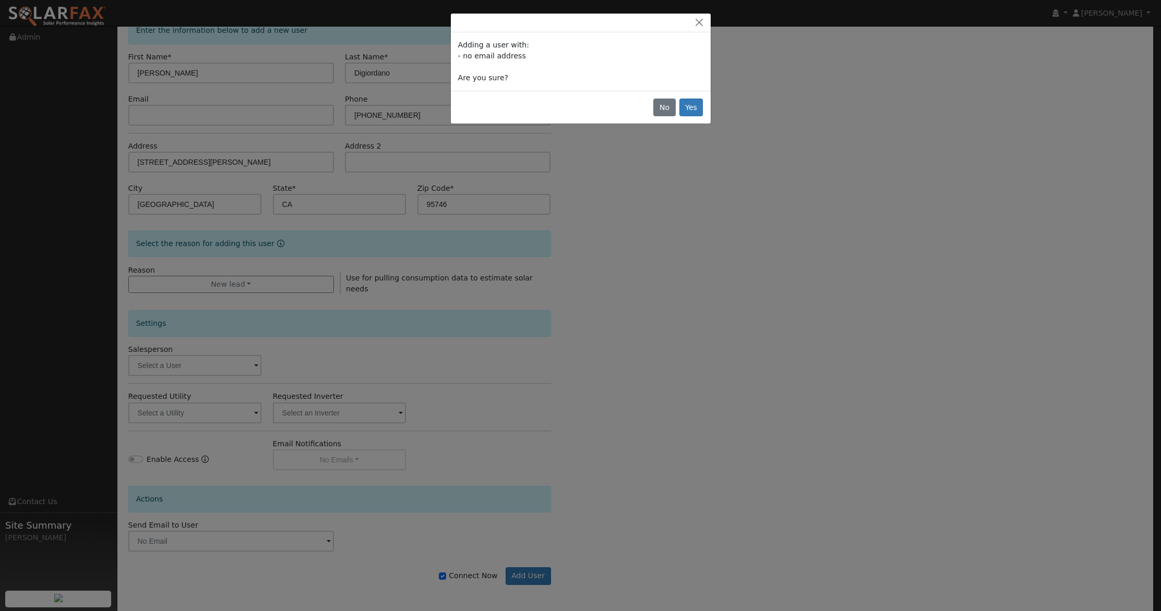
scroll to position [63, 0]
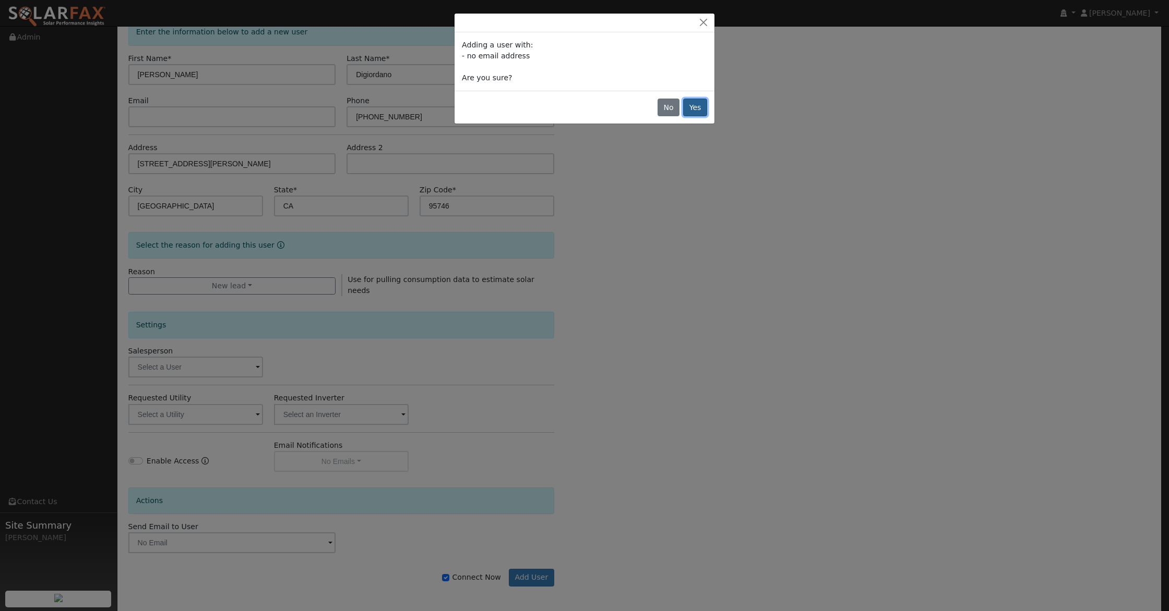
click at [703, 111] on button "Yes" at bounding box center [695, 108] width 24 height 18
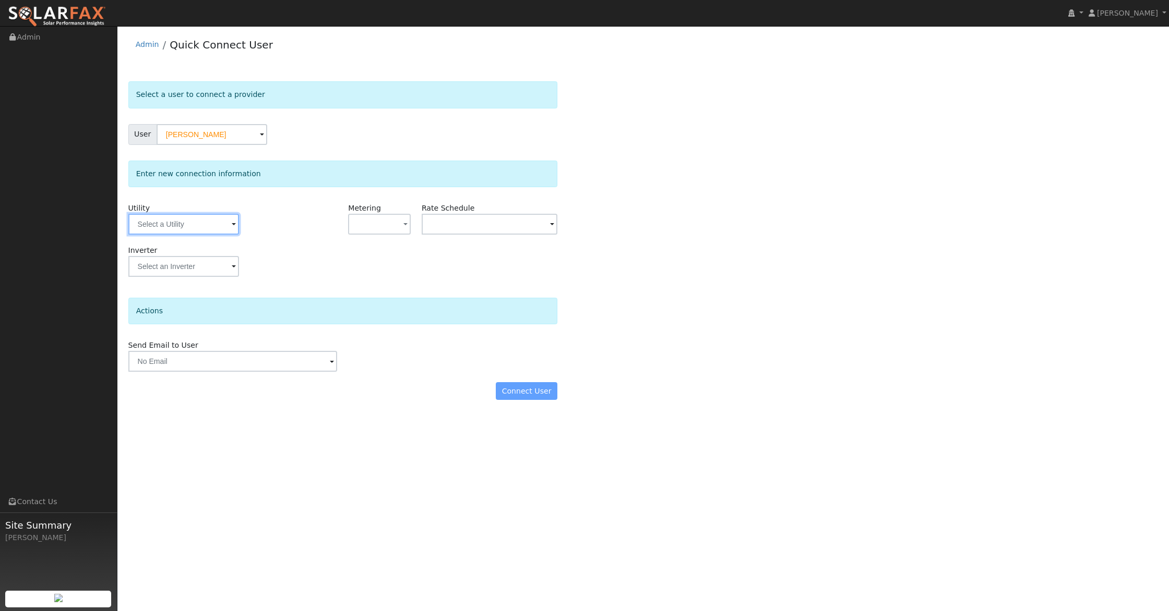
click at [208, 223] on input "text" at bounding box center [183, 224] width 111 height 21
click at [188, 209] on div "Utility" at bounding box center [196, 224] width 147 height 42
click at [187, 220] on input "text" at bounding box center [183, 224] width 111 height 21
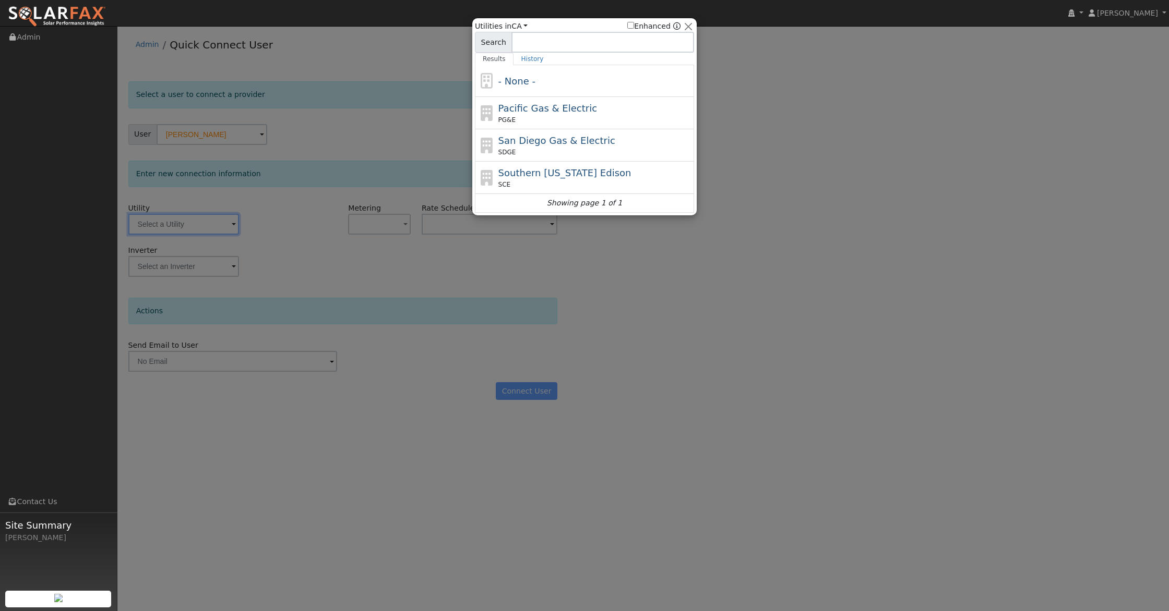
click at [531, 110] on span "Pacific Gas & Electric" at bounding box center [547, 108] width 99 height 11
type input "PG&E"
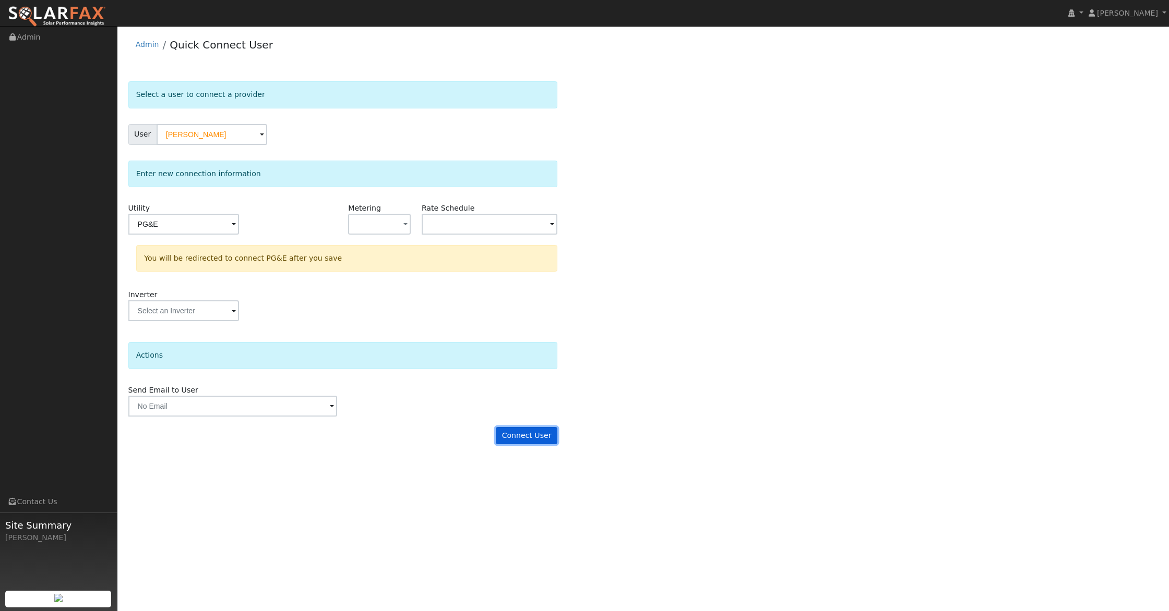
click at [522, 434] on button "Connect User" at bounding box center [527, 436] width 62 height 18
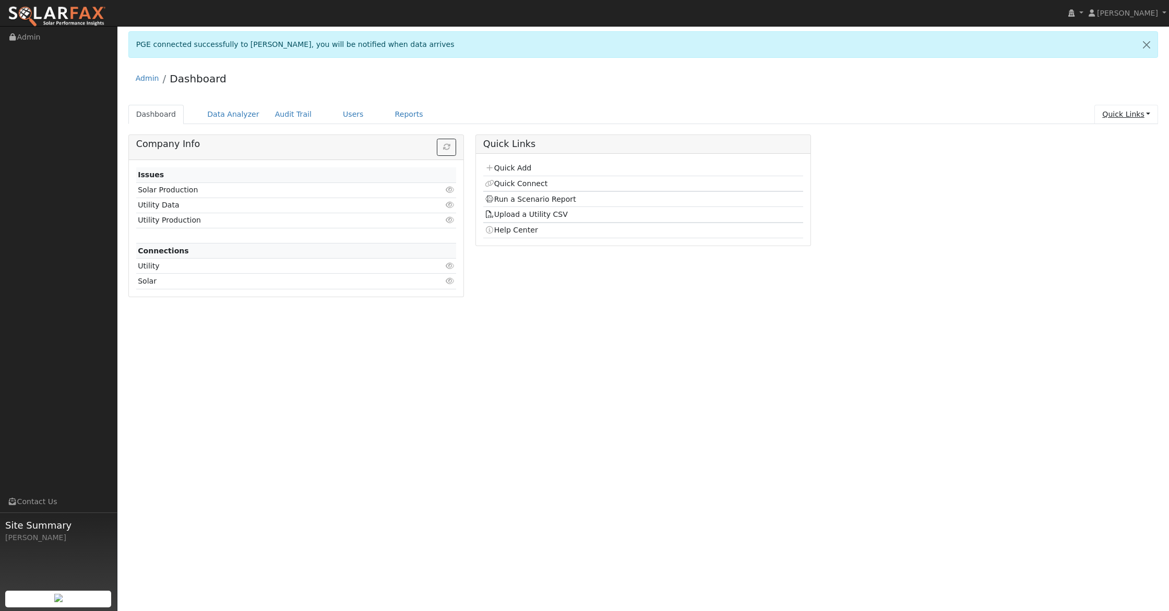
click at [1114, 113] on link "Quick Links" at bounding box center [1126, 114] width 64 height 19
click at [1101, 171] on link "Run a Scenario Report" at bounding box center [1105, 173] width 106 height 15
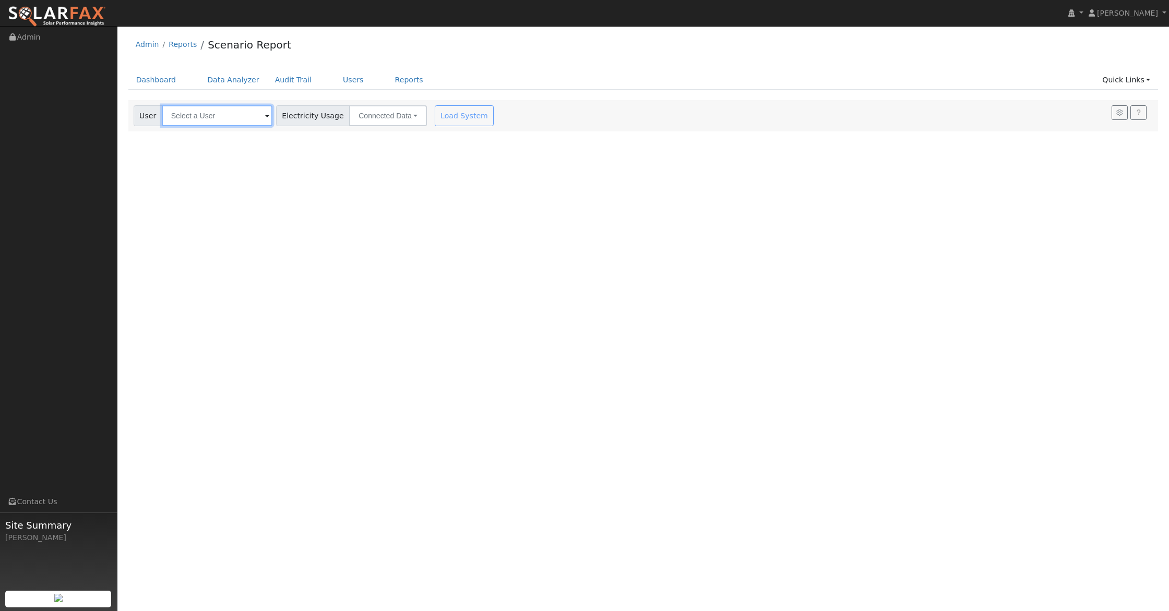
click at [207, 118] on input "text" at bounding box center [217, 115] width 111 height 21
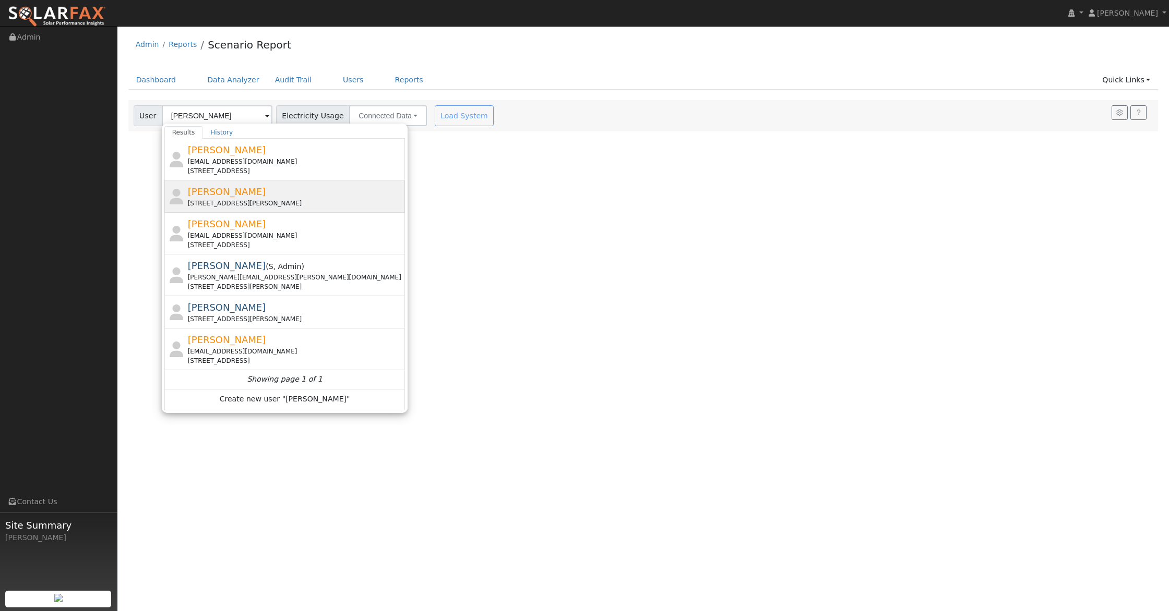
click at [236, 193] on span "[PERSON_NAME]" at bounding box center [227, 191] width 78 height 11
type input "[PERSON_NAME]"
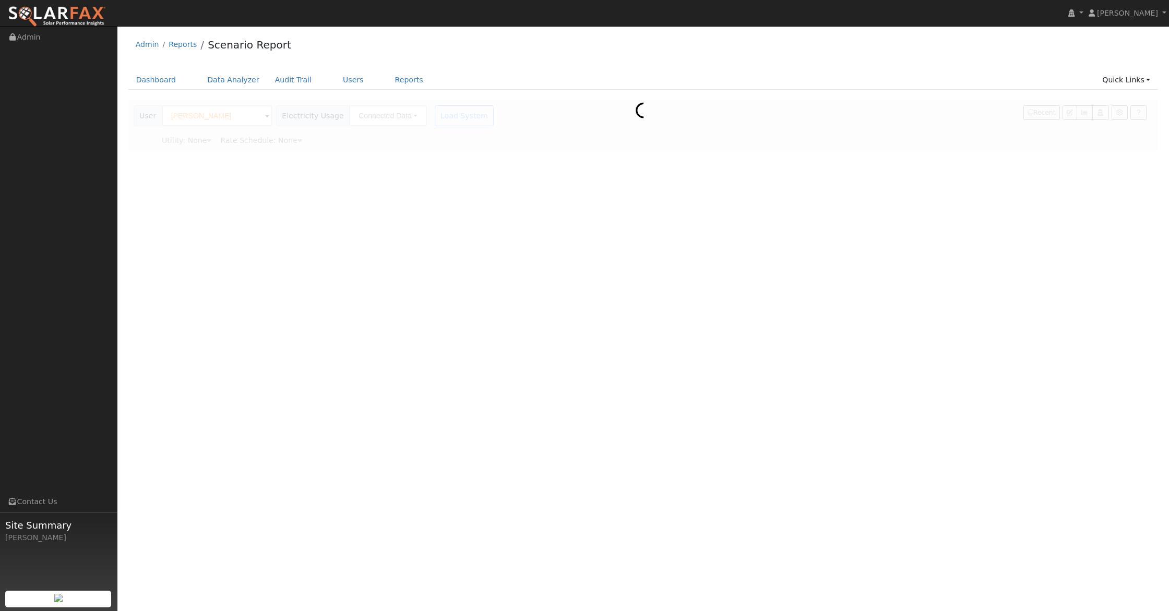
type input "Pacific Gas & Electric"
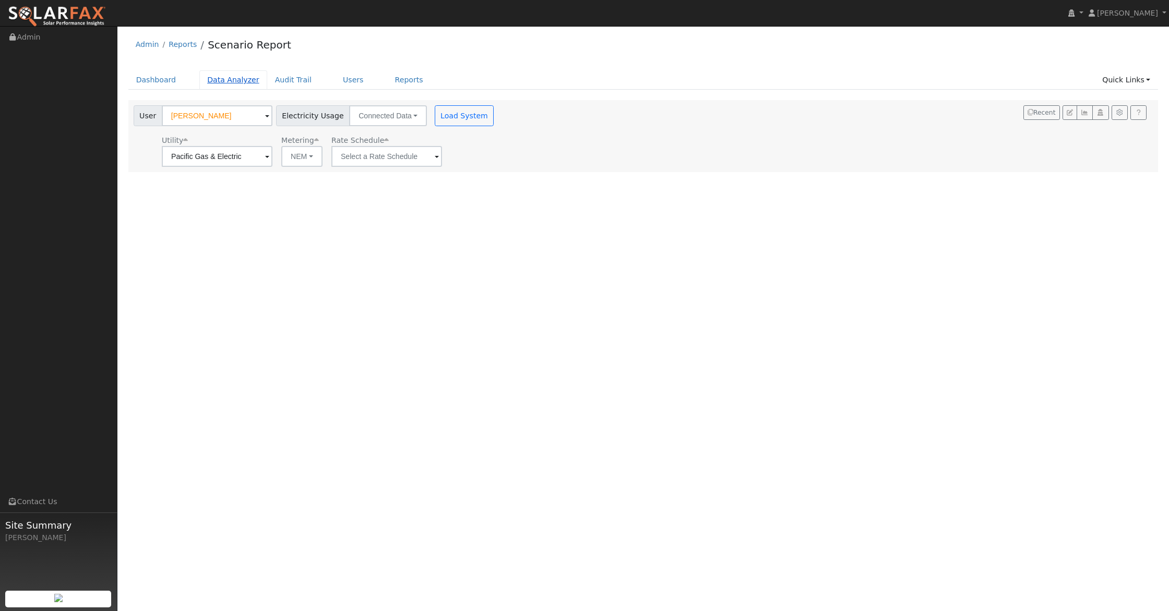
click at [235, 80] on link "Data Analyzer" at bounding box center [233, 79] width 68 height 19
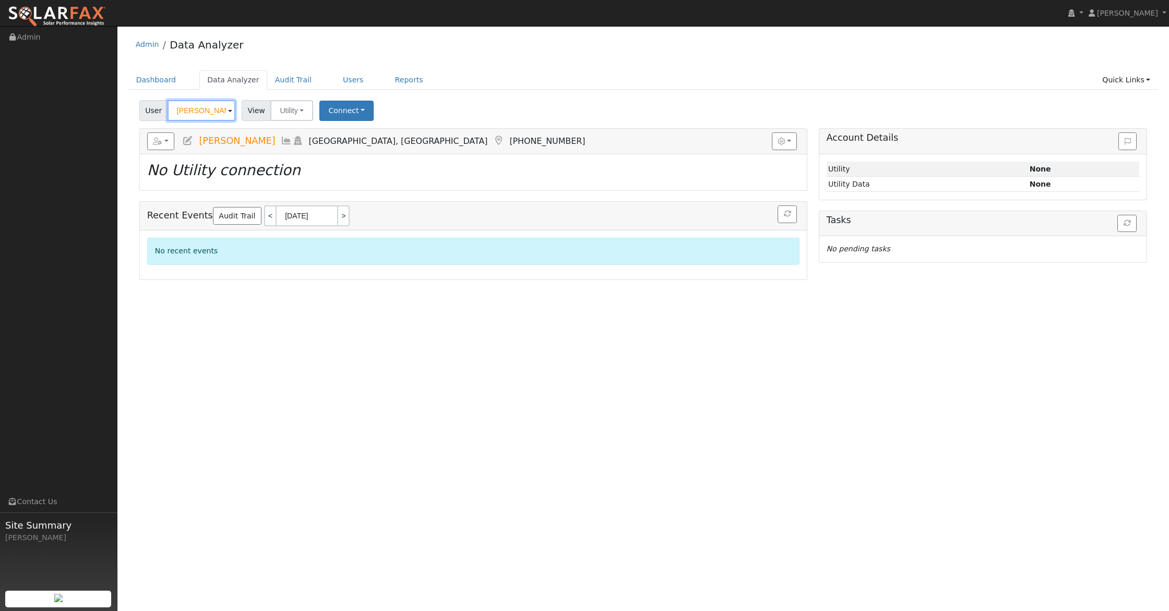
click at [216, 114] on input "Travis Durham" at bounding box center [201, 110] width 68 height 21
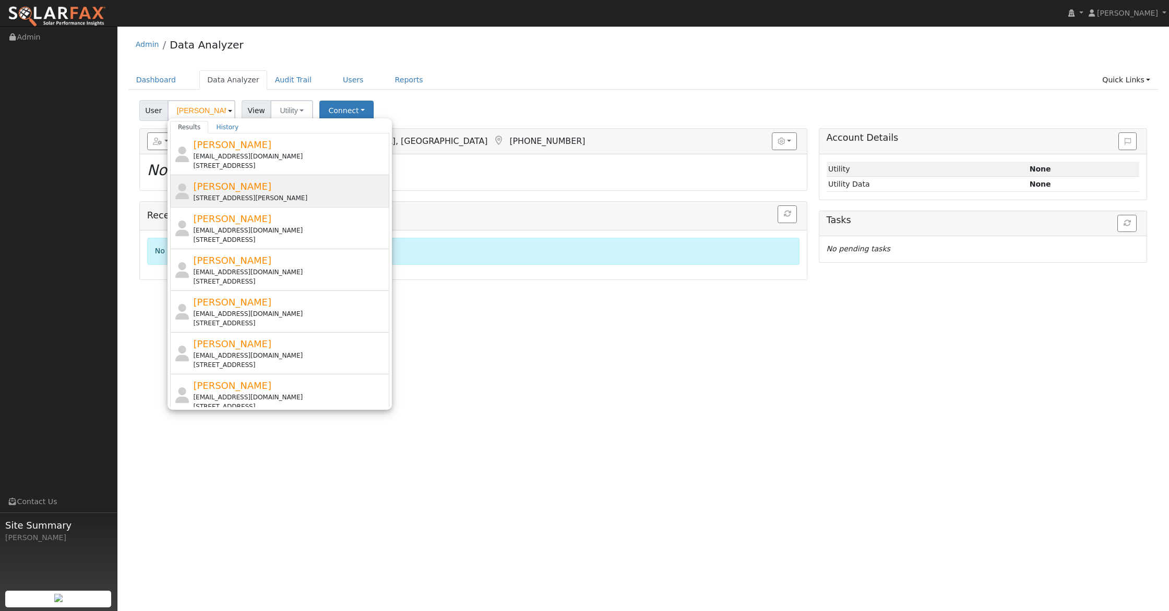
click at [239, 186] on span "[PERSON_NAME]" at bounding box center [232, 186] width 78 height 11
type input "[PERSON_NAME]"
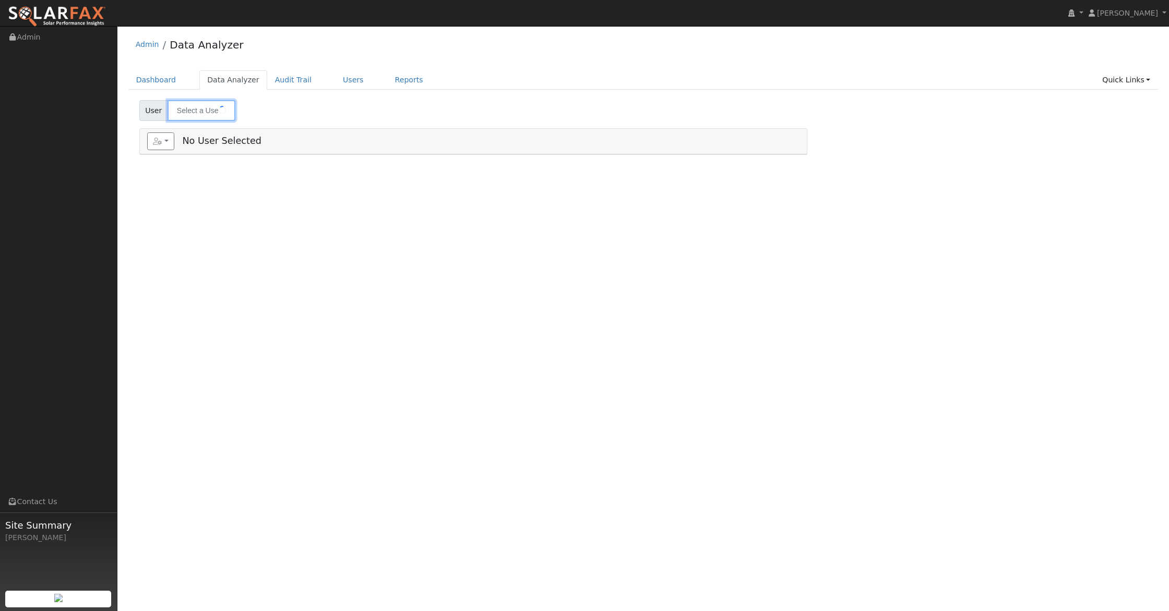
type input "[PERSON_NAME]"
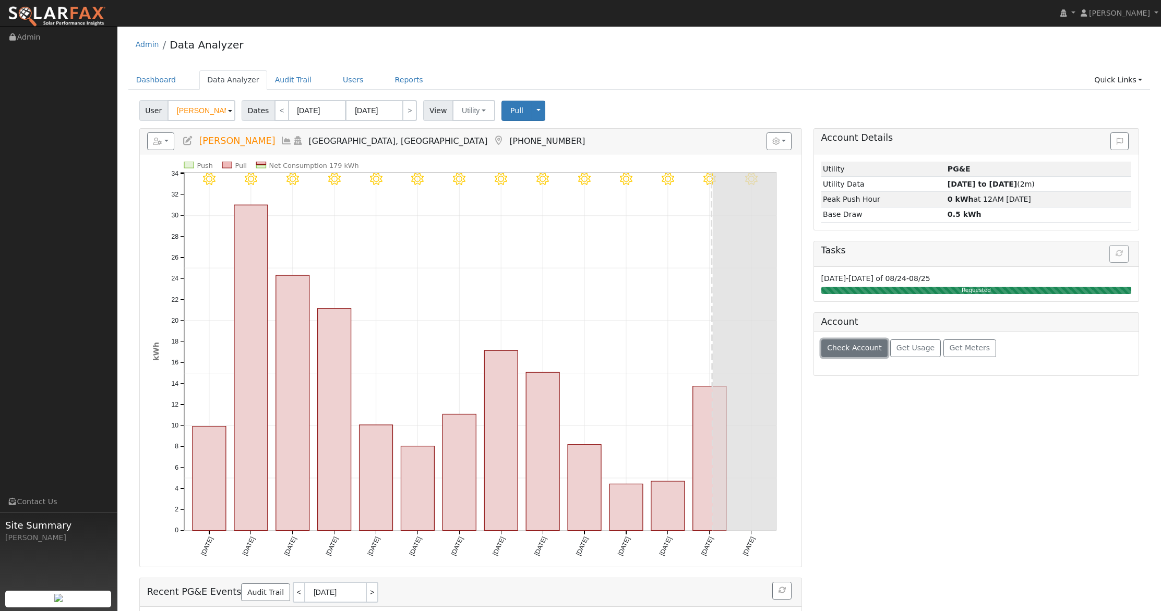
click at [856, 349] on span "Check Account" at bounding box center [854, 348] width 55 height 8
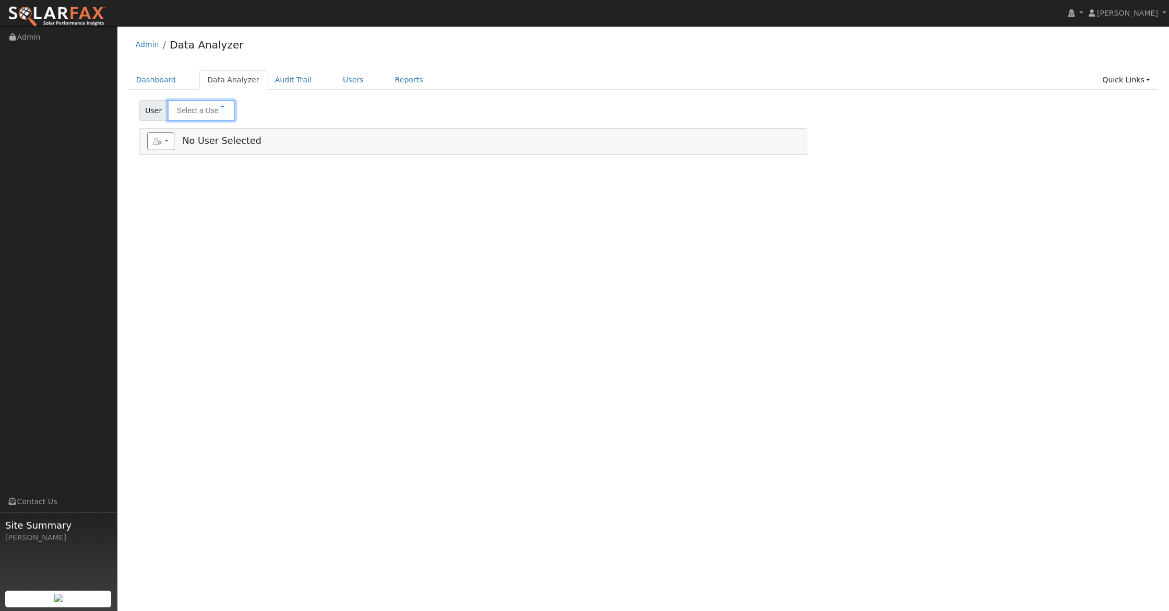
type input "Tim Digiordano"
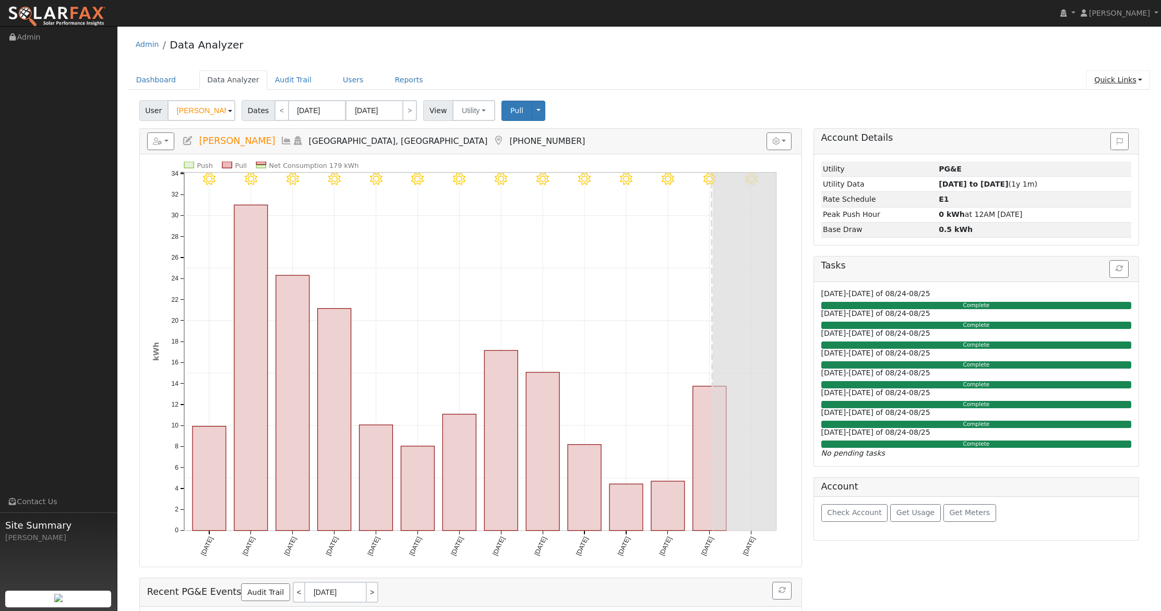
click at [1122, 74] on link "Quick Links" at bounding box center [1118, 79] width 64 height 19
click at [1101, 139] on link "Run a Scenario Report" at bounding box center [1097, 140] width 106 height 15
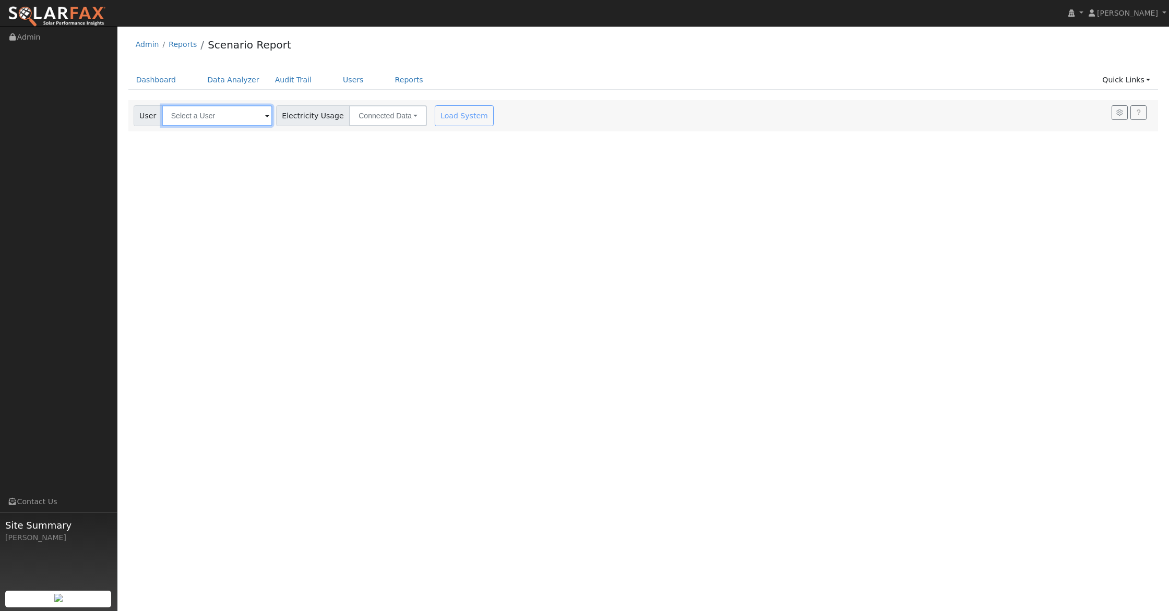
click at [202, 118] on input "text" at bounding box center [217, 115] width 111 height 21
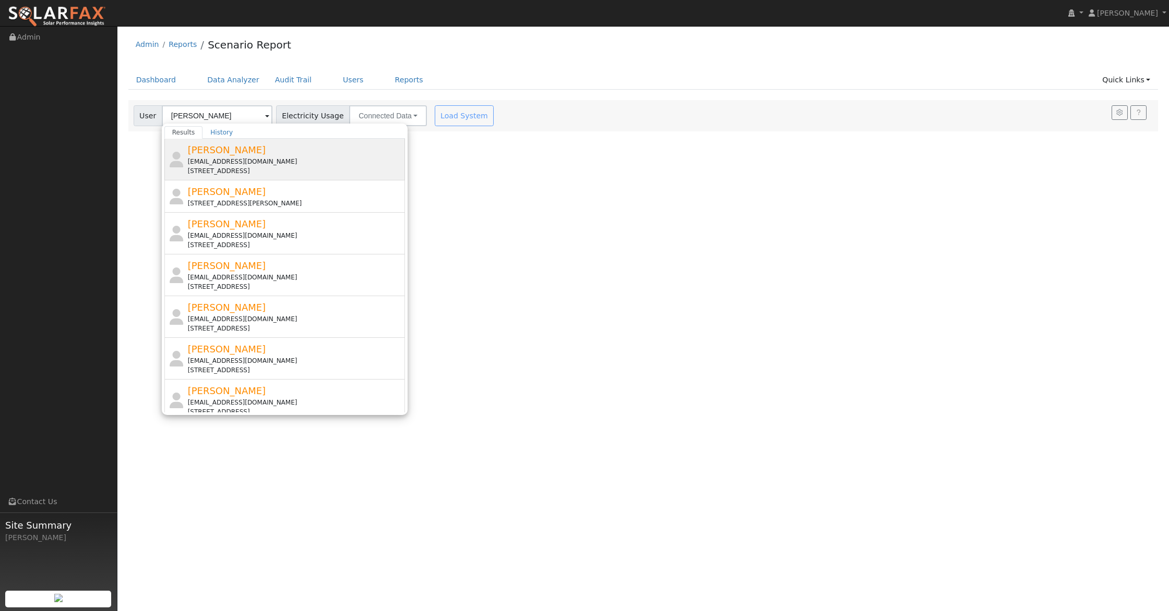
click at [230, 154] on span "Tim Dalrymple" at bounding box center [227, 150] width 78 height 11
type input "Tim Dalrymple"
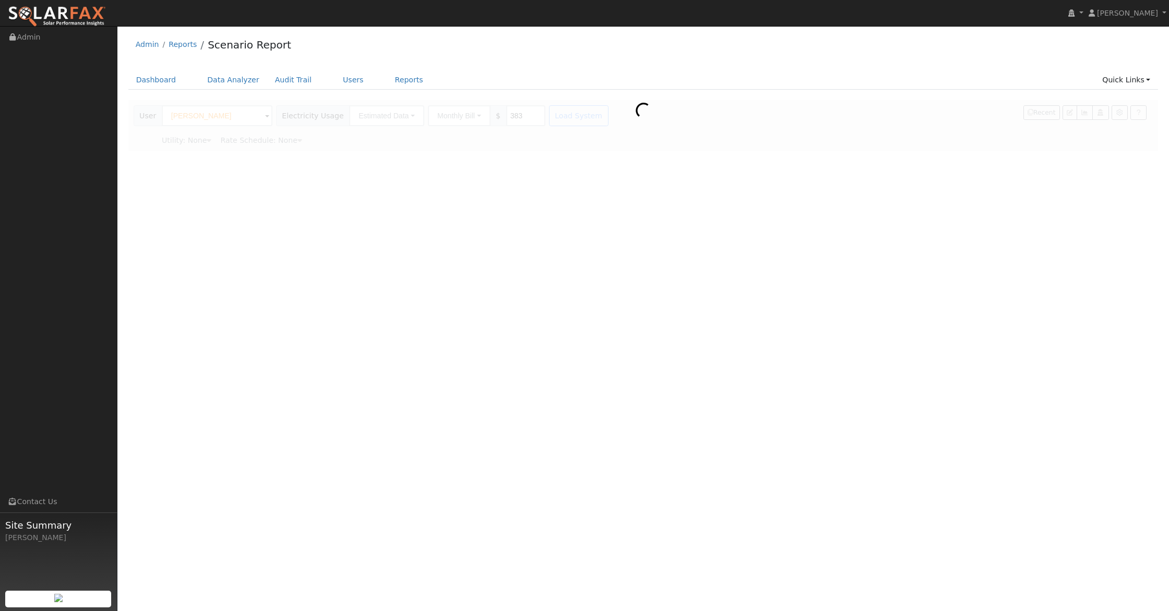
type input "Pacific Gas & Electric"
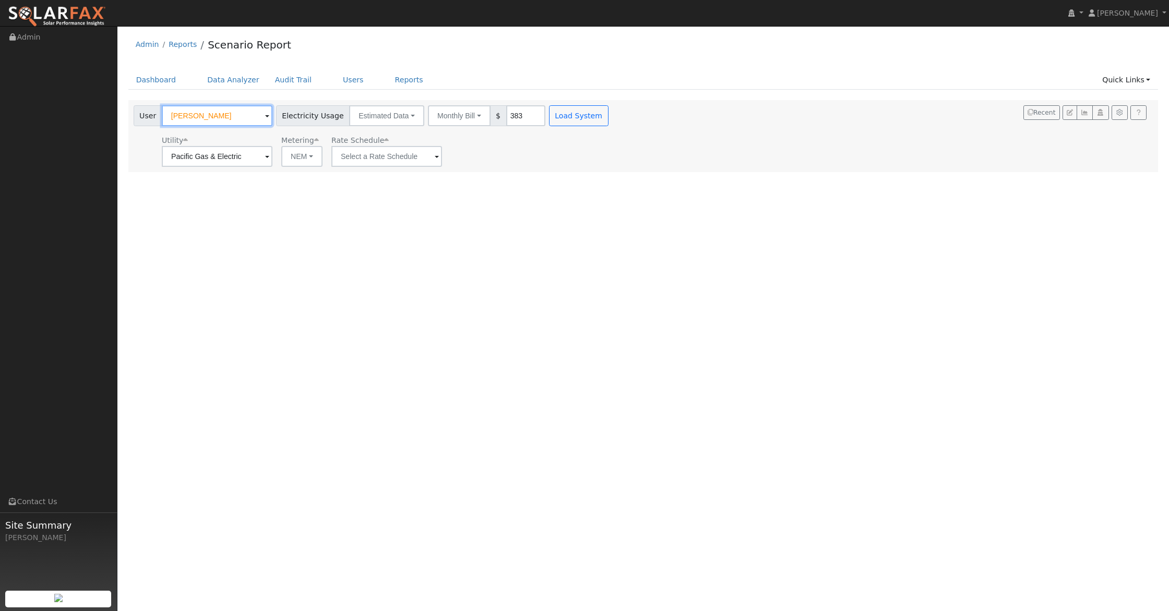
click at [230, 123] on input "Tim Dalrymple" at bounding box center [217, 115] width 111 height 21
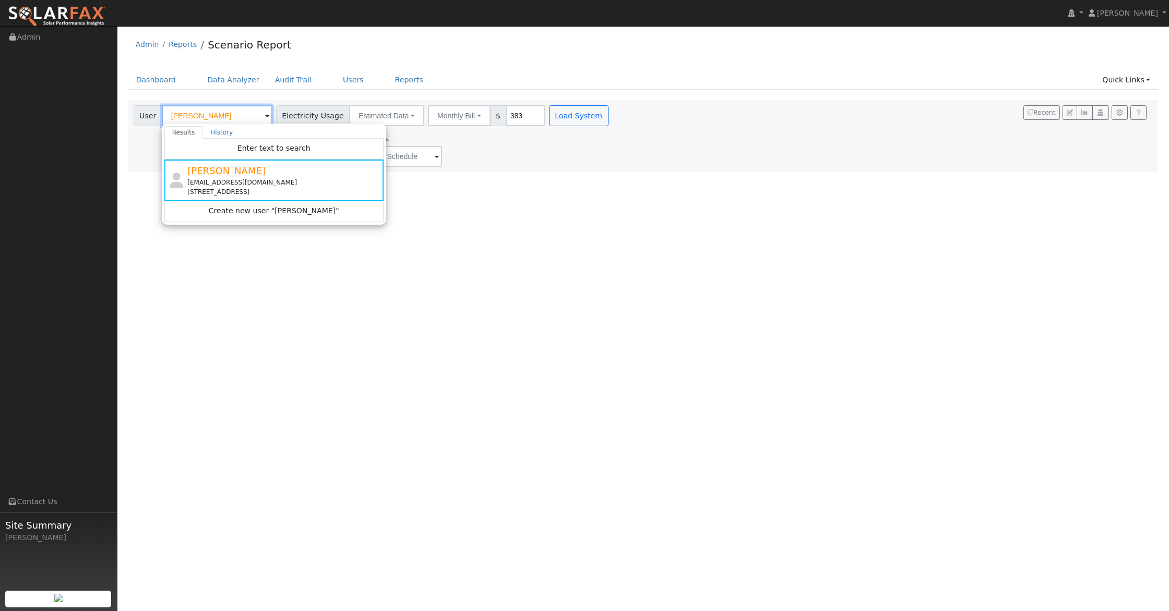
click at [223, 110] on input "Tim Dalrymple" at bounding box center [217, 115] width 111 height 21
click at [195, 114] on input "Tim Dalrymple" at bounding box center [217, 115] width 111 height 21
type input "r"
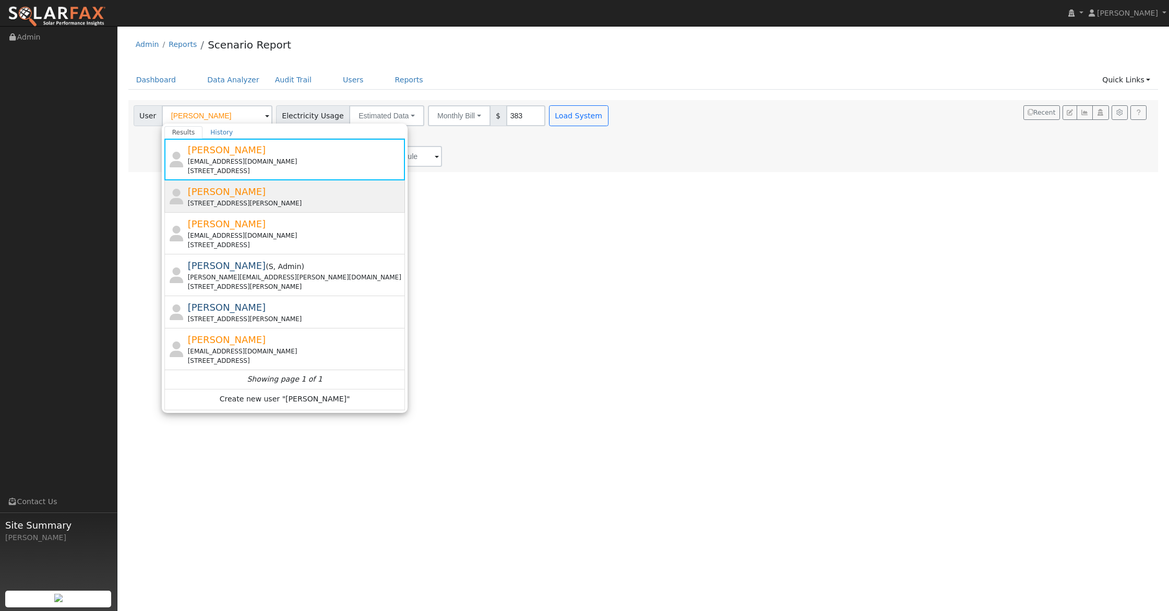
click at [222, 190] on span "Tim Digiordano" at bounding box center [227, 191] width 78 height 11
type input "Tim Digiordano"
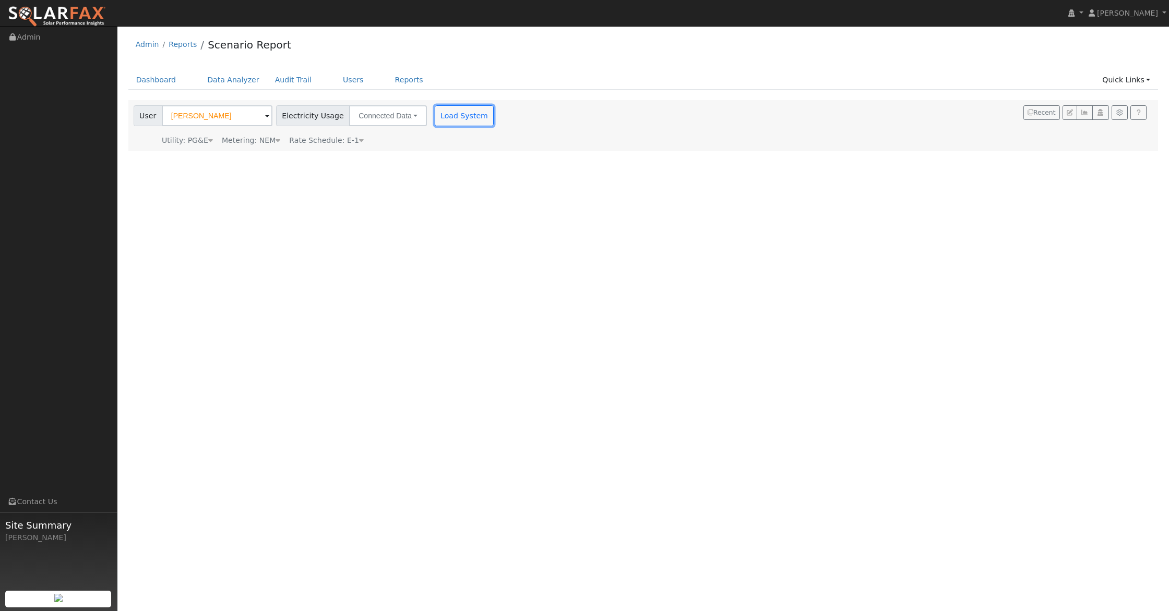
click at [447, 121] on button "Load System" at bounding box center [464, 115] width 59 height 21
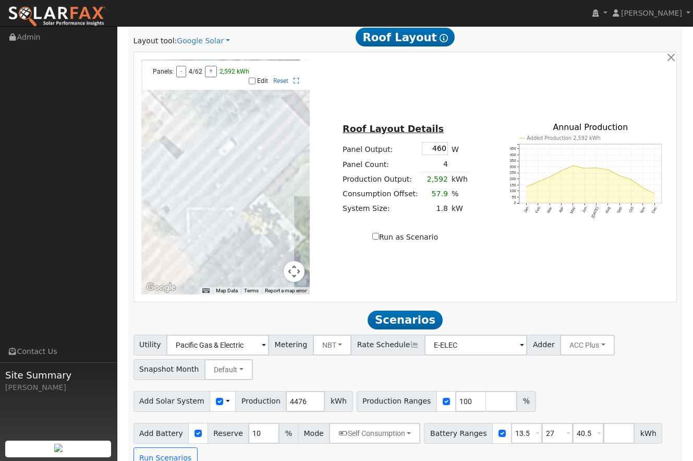
scroll to position [446, 0]
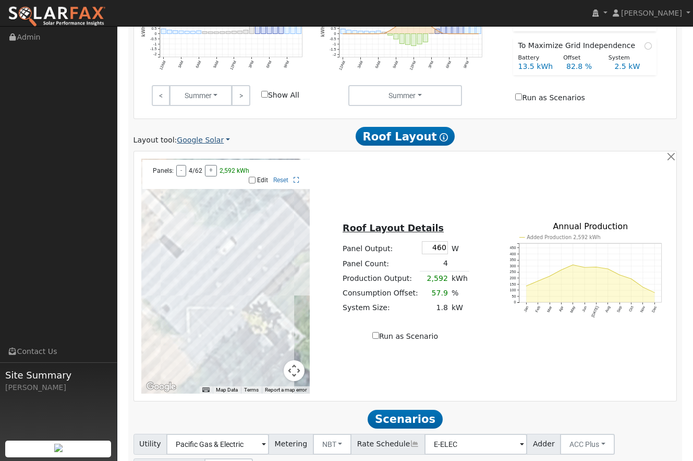
click at [211, 135] on link "Google Solar" at bounding box center [203, 140] width 53 height 11
click at [202, 181] on link "Aurora" at bounding box center [212, 188] width 73 height 15
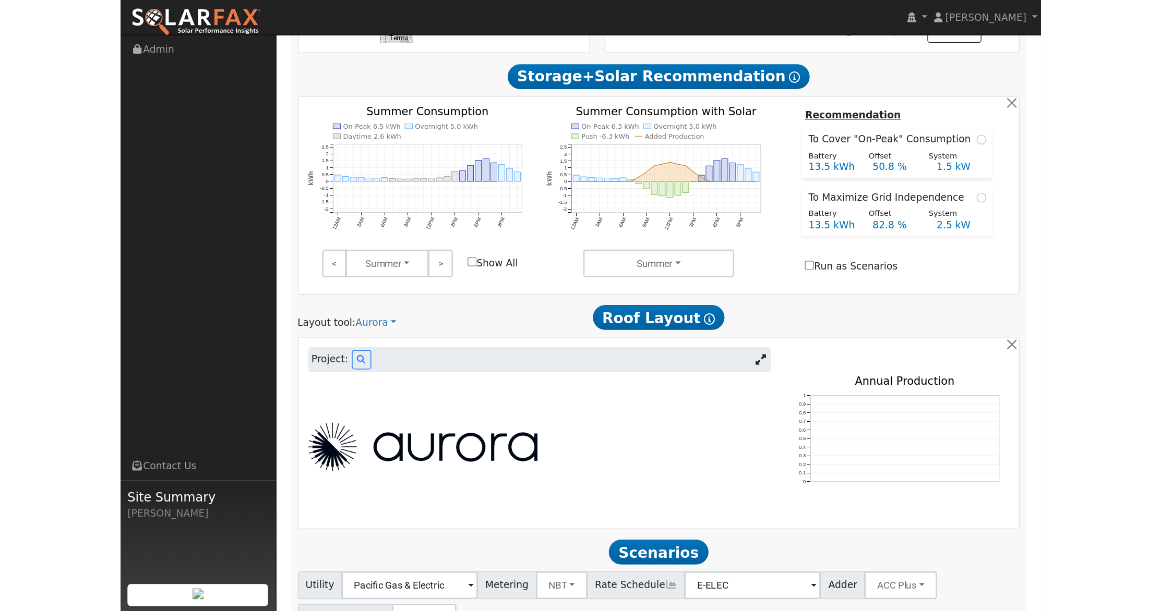
scroll to position [384, 0]
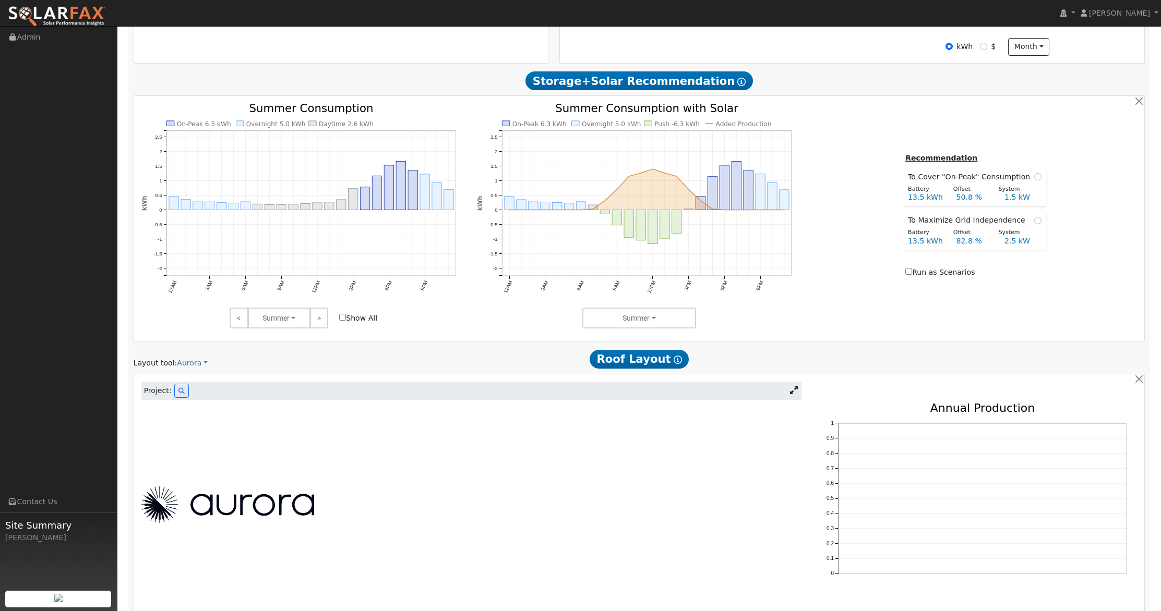
click at [794, 390] on icon at bounding box center [794, 391] width 8 height 8
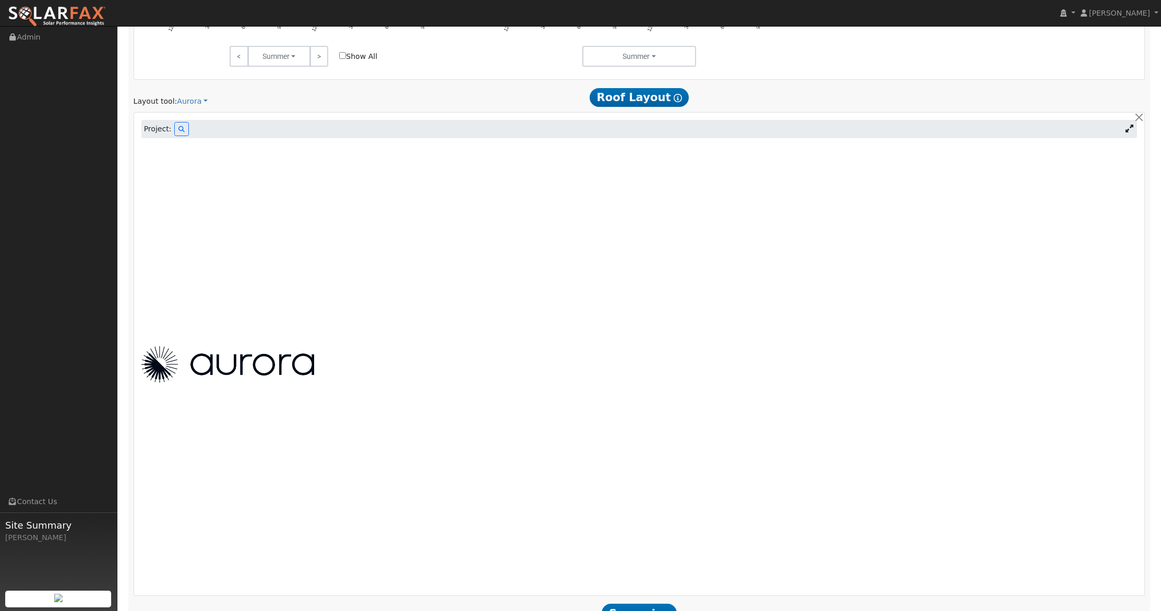
scroll to position [647, 0]
click at [181, 131] on icon at bounding box center [181, 128] width 6 height 6
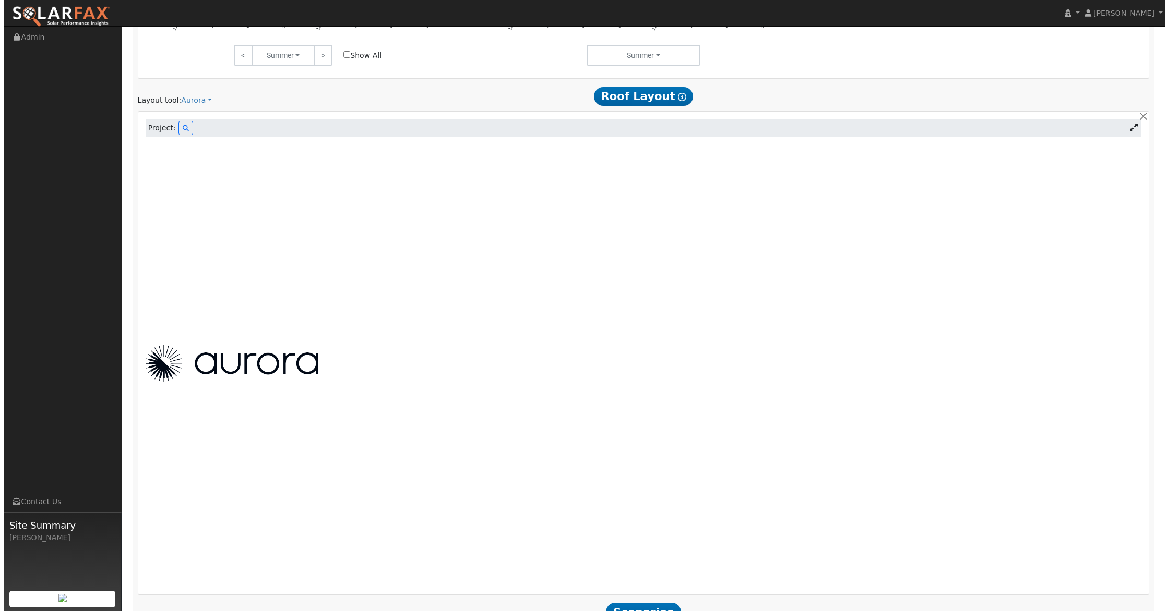
scroll to position [648, 0]
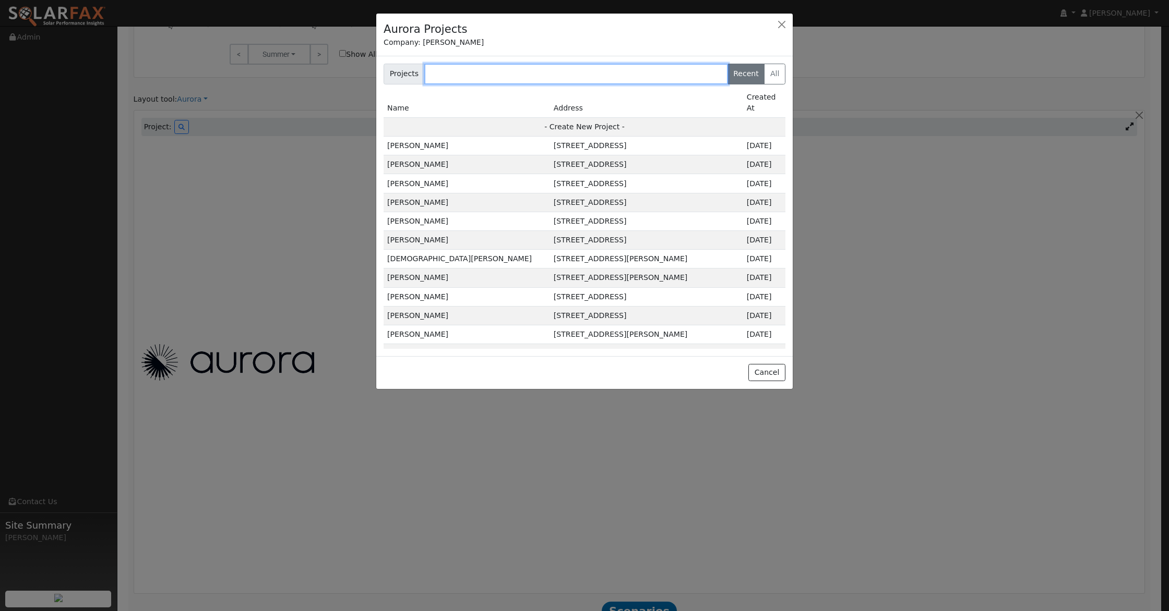
drag, startPoint x: 458, startPoint y: 69, endPoint x: 452, endPoint y: 73, distance: 7.1
click at [452, 73] on input "text" at bounding box center [576, 74] width 304 height 21
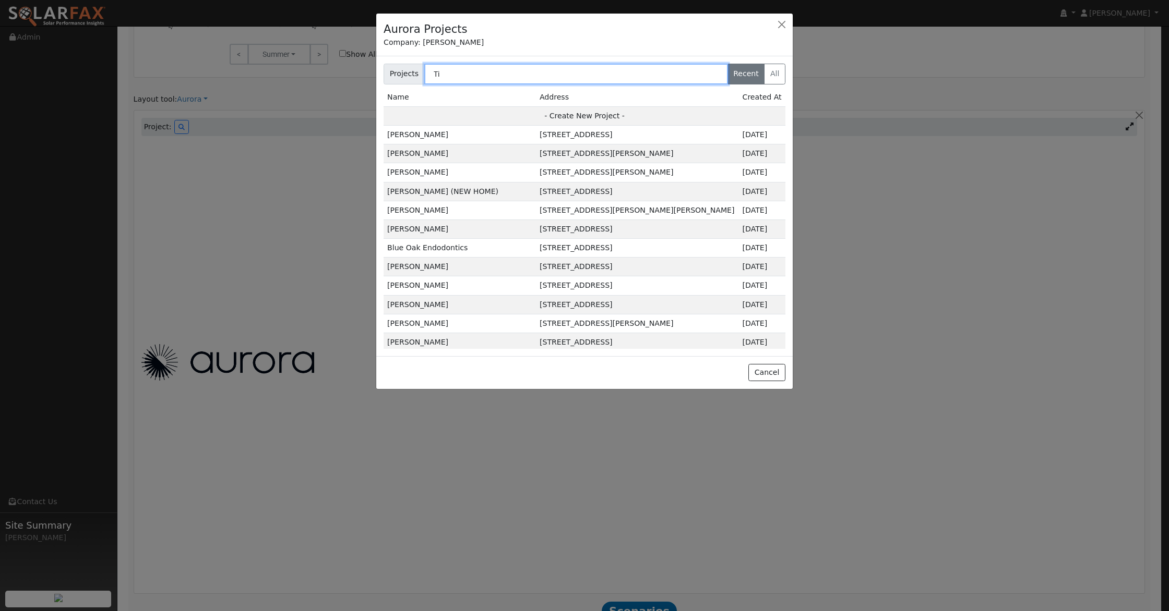
type input "T"
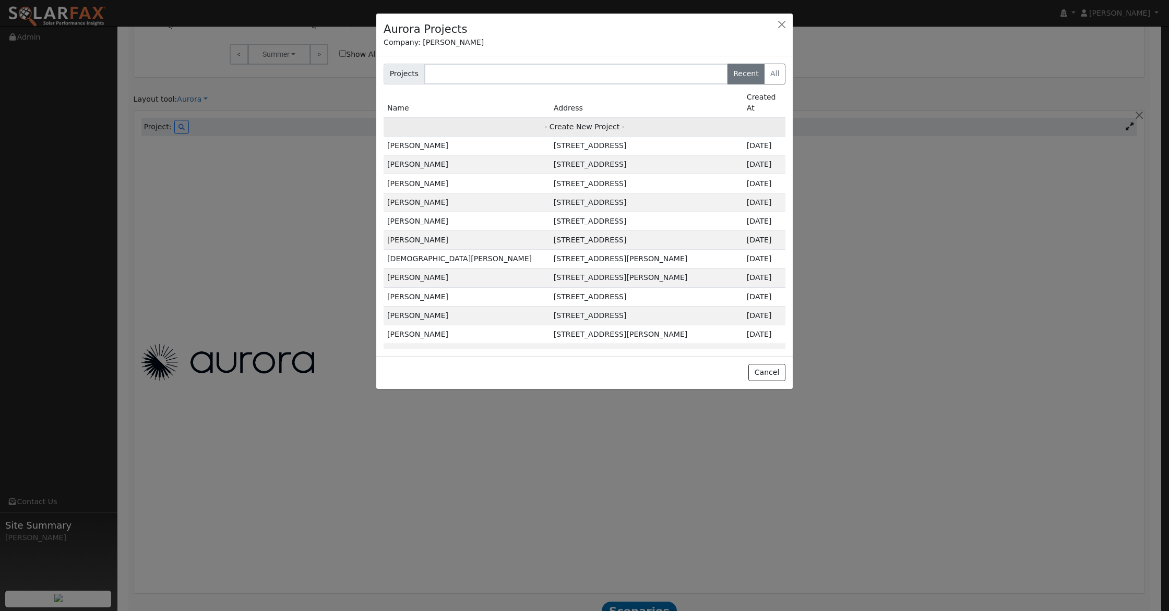
click at [590, 117] on td "- Create New Project -" at bounding box center [584, 126] width 402 height 19
type input "Tim Digiordano"
type input "8722 Pendleton Drive"
type input "Granite Bay"
type input "CA"
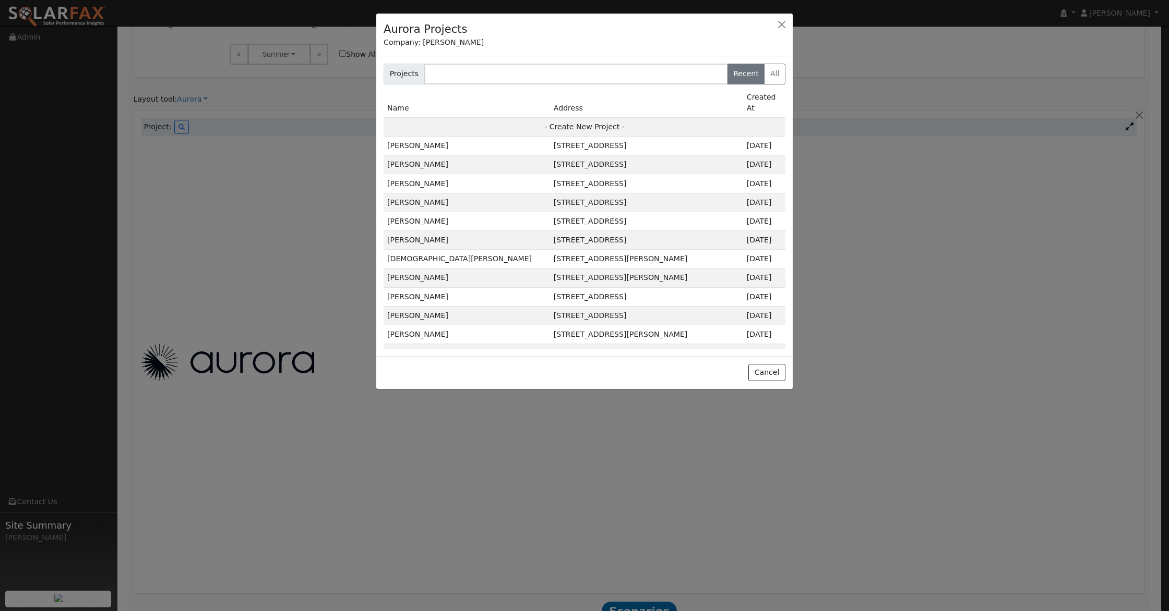
type input "95746"
type input "Design"
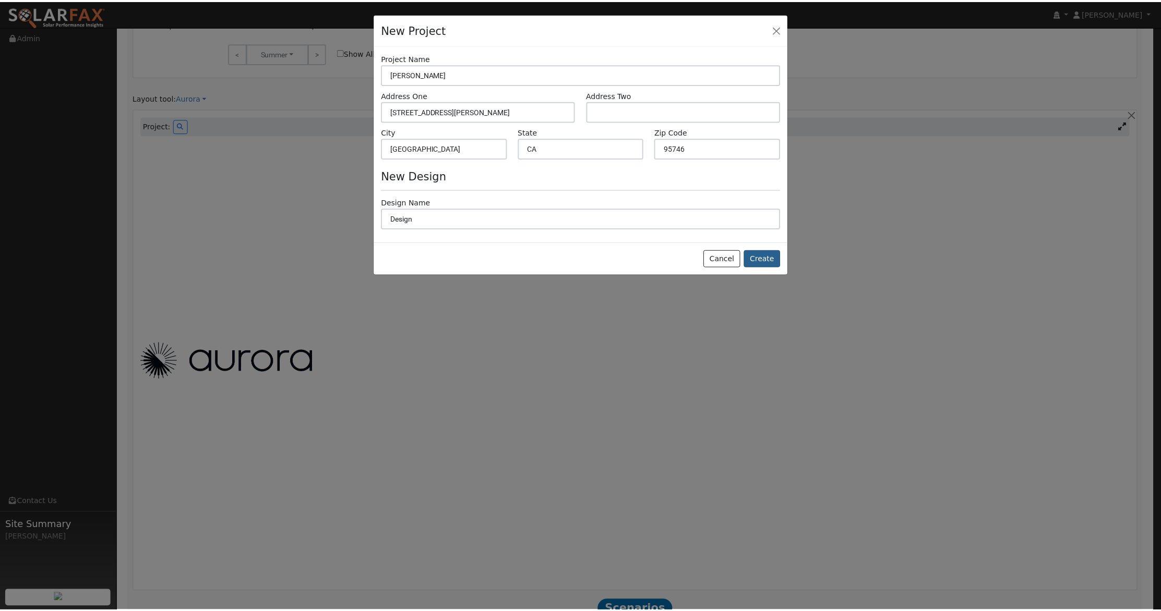
scroll to position [650, 0]
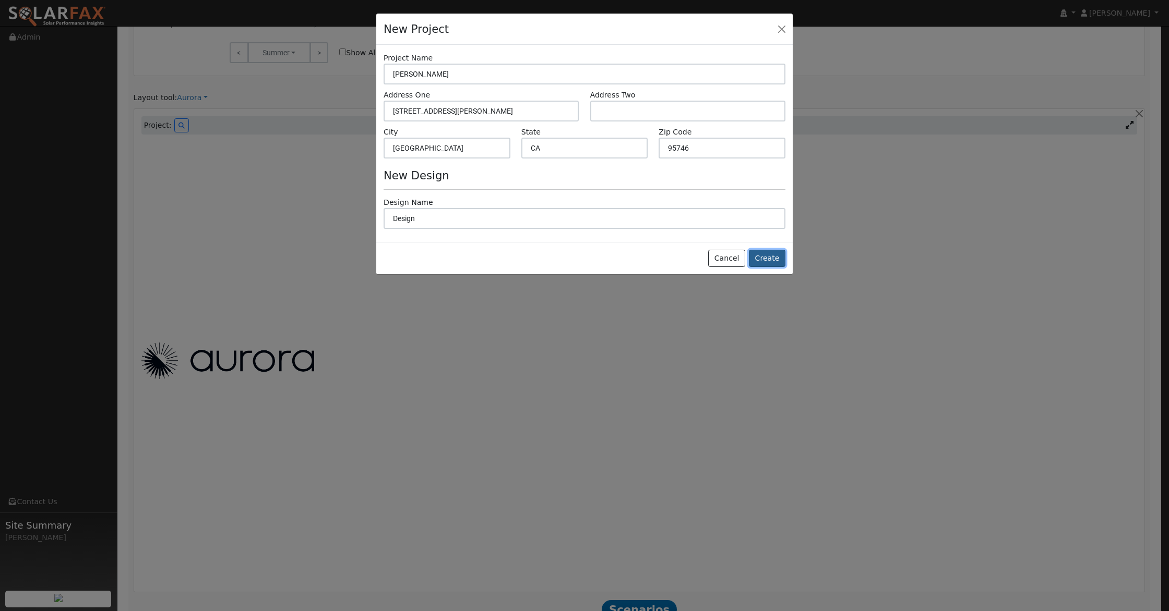
click at [777, 261] on button "Create" at bounding box center [767, 259] width 37 height 18
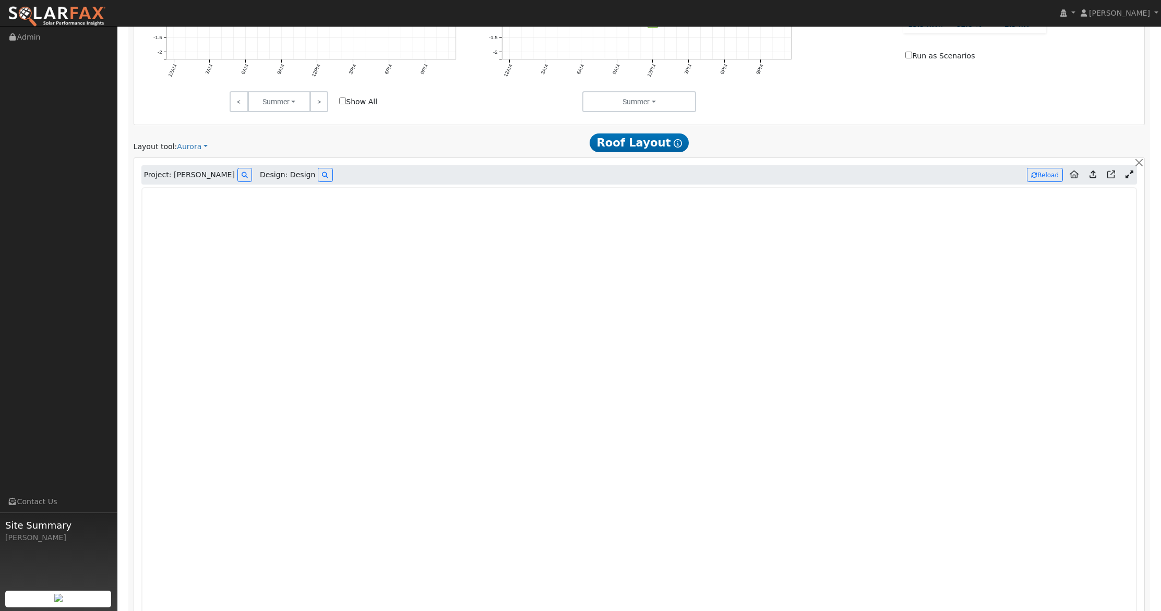
scroll to position [608, 0]
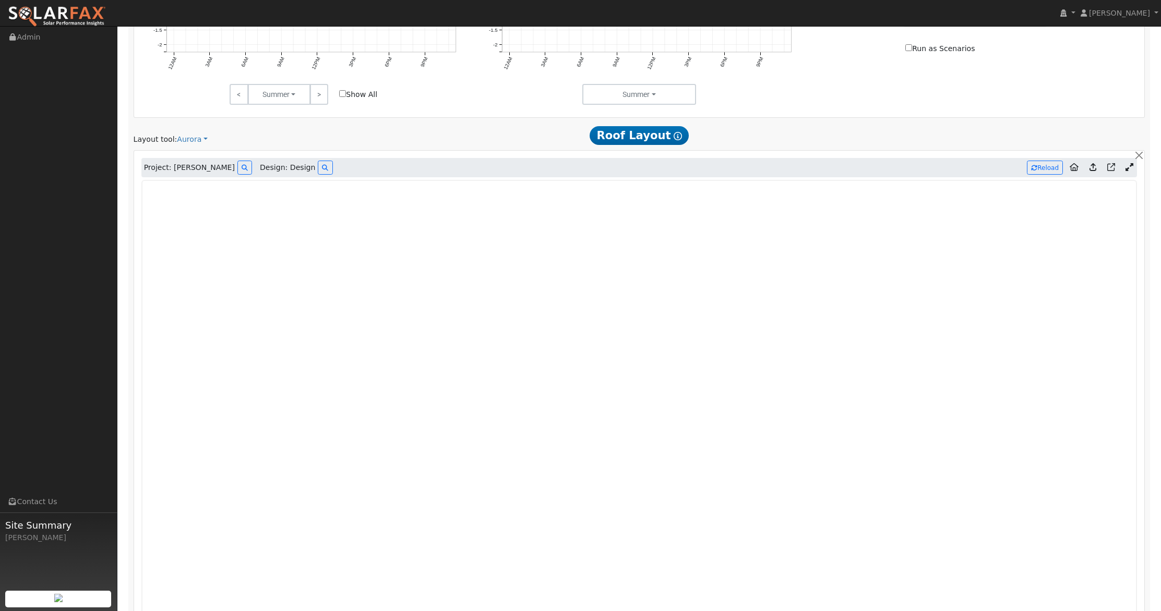
click at [1130, 168] on icon at bounding box center [1129, 167] width 8 height 8
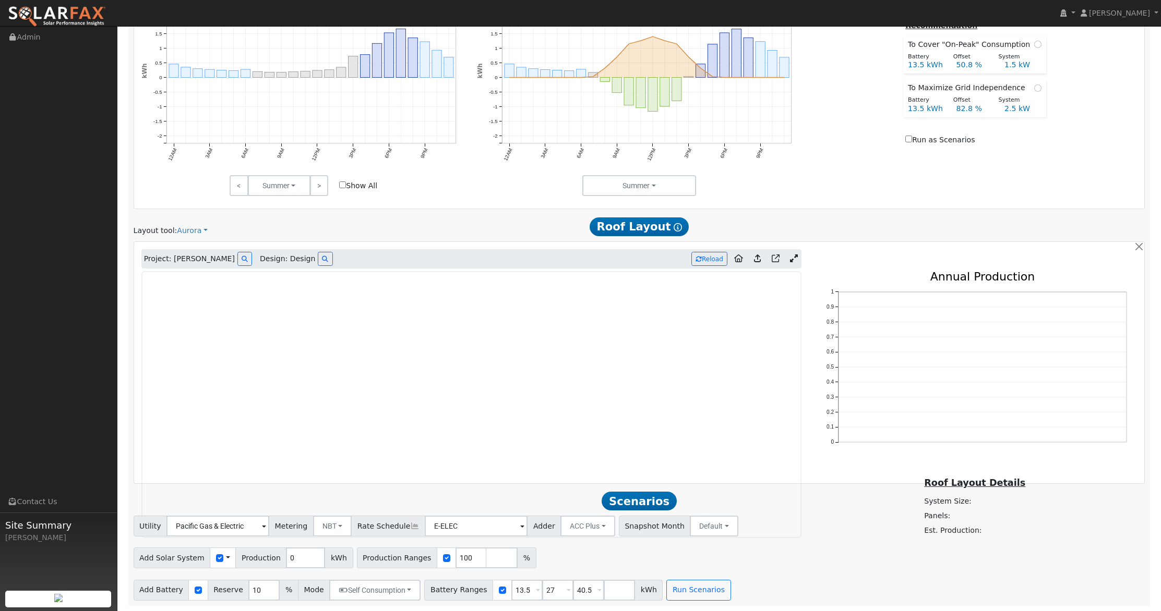
scroll to position [517, 0]
click at [711, 254] on button "Reload" at bounding box center [709, 259] width 36 height 14
type input "6345"
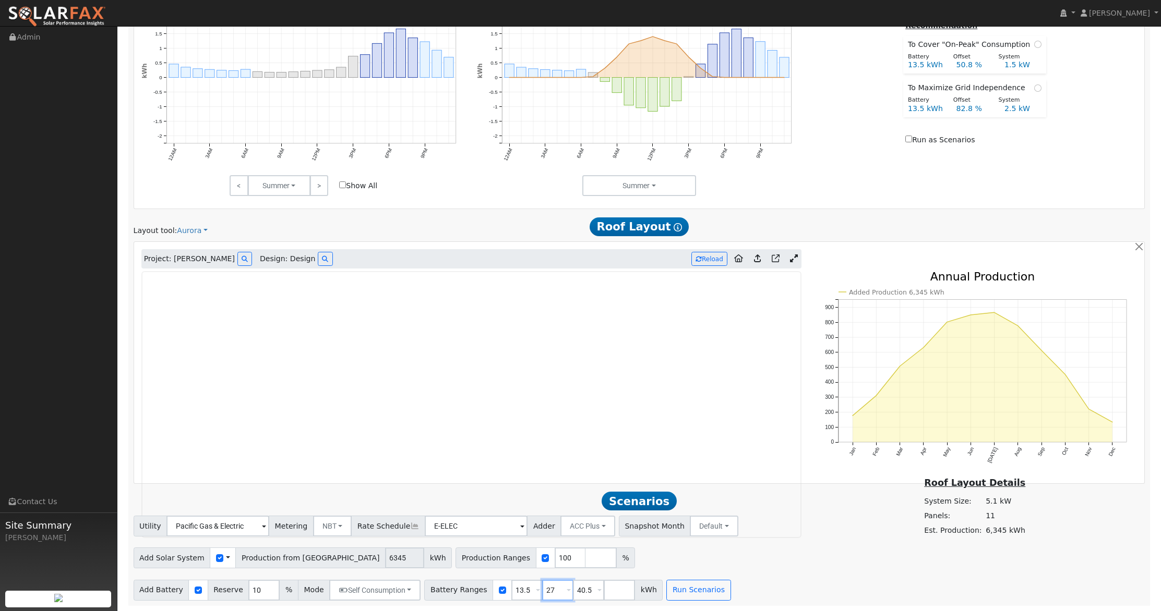
drag, startPoint x: 548, startPoint y: 587, endPoint x: 521, endPoint y: 589, distance: 26.6
click at [521, 589] on div "Battery Ranges 13.5 Overrides Reserve % Mode None None Self Consumption Peak Sa…" at bounding box center [543, 590] width 238 height 21
type input "0"
type input "13.5"
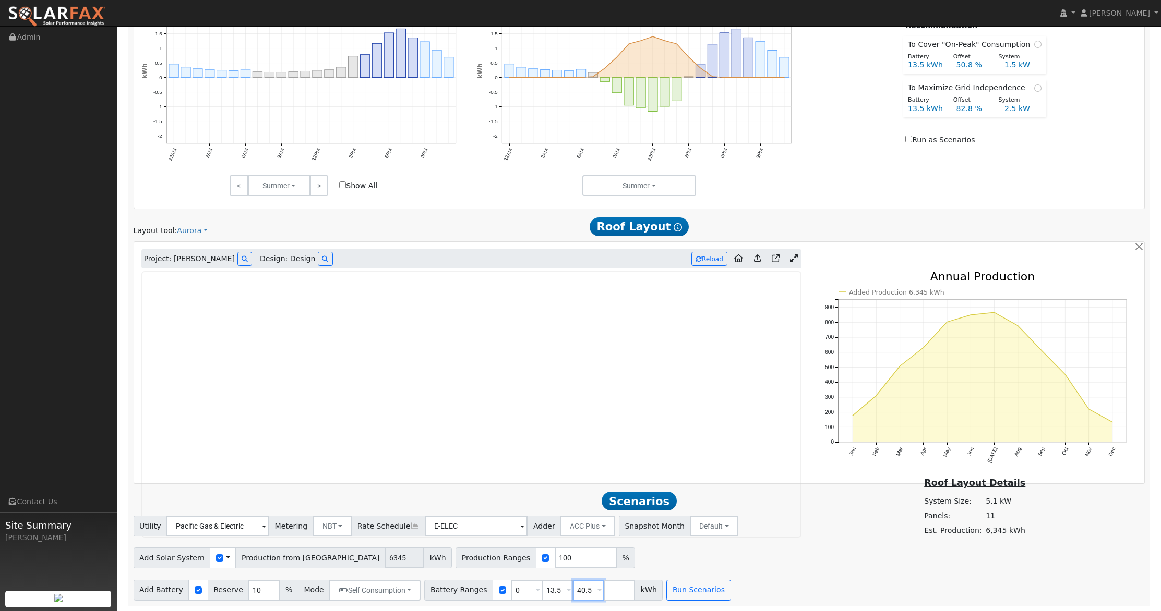
drag, startPoint x: 585, startPoint y: 589, endPoint x: 511, endPoint y: 585, distance: 73.7
click at [508, 584] on div "Battery Ranges 0 Overrides Reserve % Mode None None Self Consumption Peak Savin…" at bounding box center [543, 590] width 238 height 21
click at [651, 588] on button "Run Scenarios" at bounding box center [667, 590] width 64 height 21
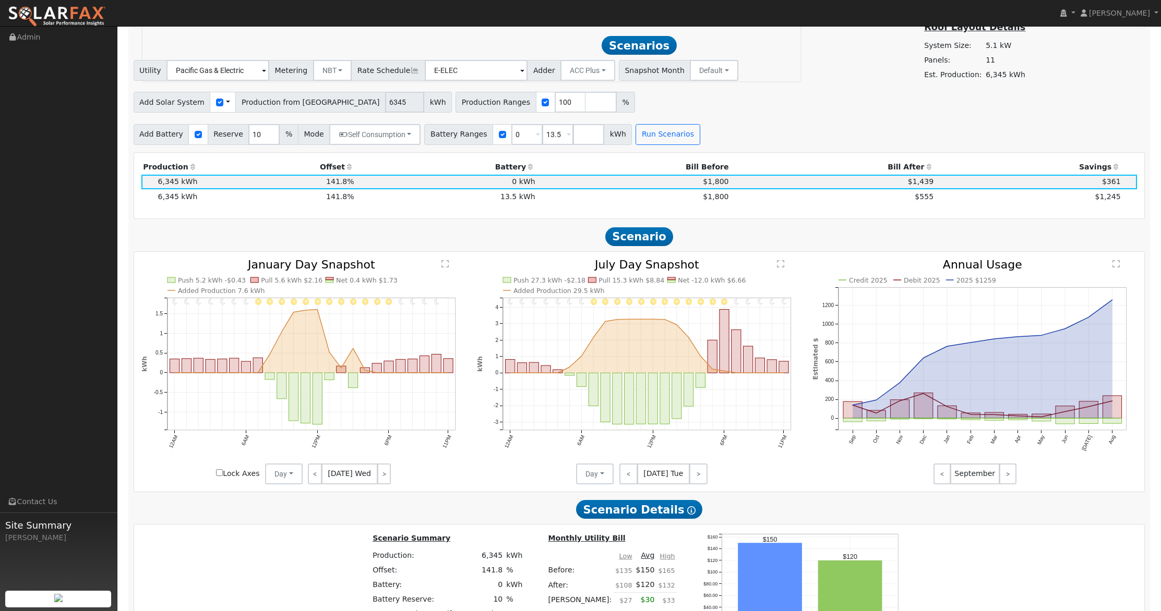
scroll to position [977, 0]
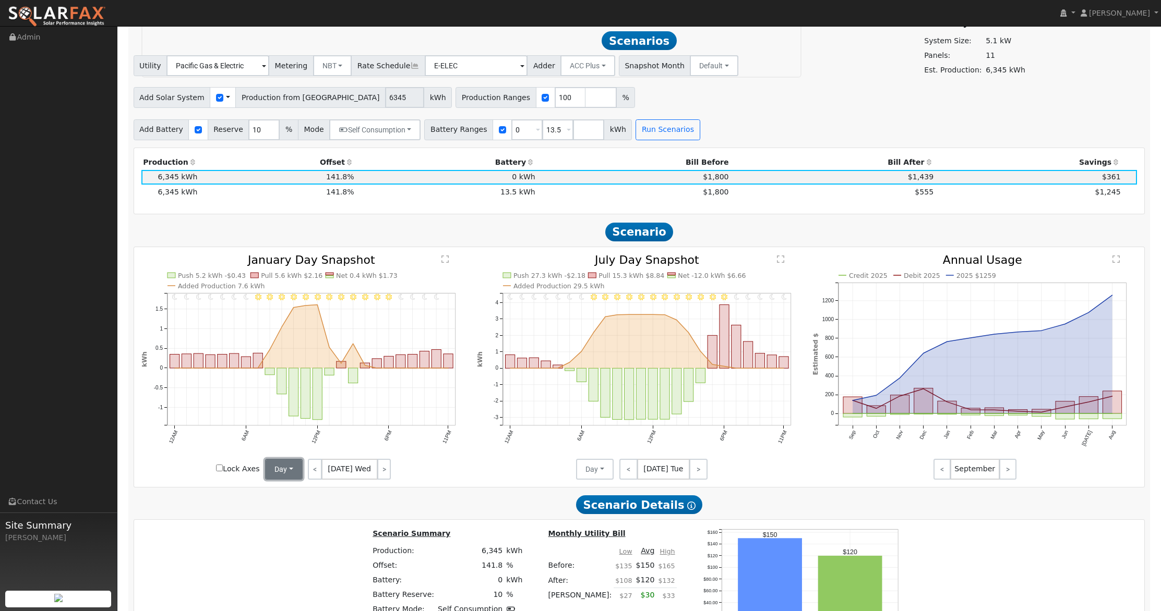
click at [291, 474] on button "Day" at bounding box center [284, 469] width 38 height 21
drag, startPoint x: 290, startPoint y: 511, endPoint x: 370, endPoint y: 501, distance: 80.4
click at [291, 510] on link "Month Average" at bounding box center [302, 507] width 73 height 15
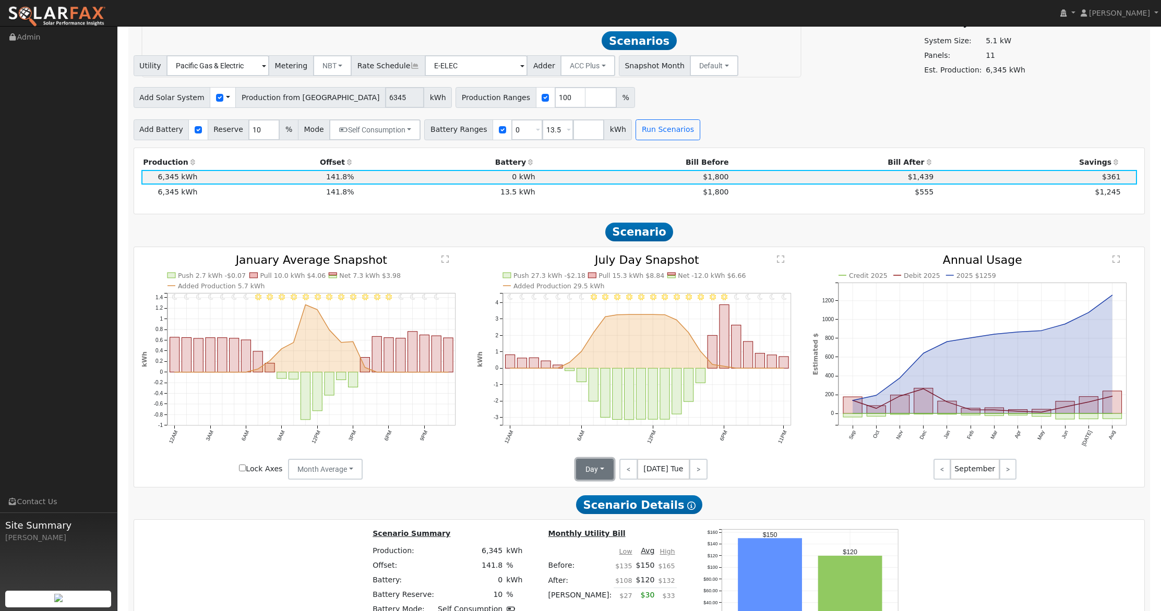
click at [591, 467] on button "Day" at bounding box center [595, 469] width 38 height 21
click at [593, 503] on link "Month Average" at bounding box center [613, 507] width 73 height 15
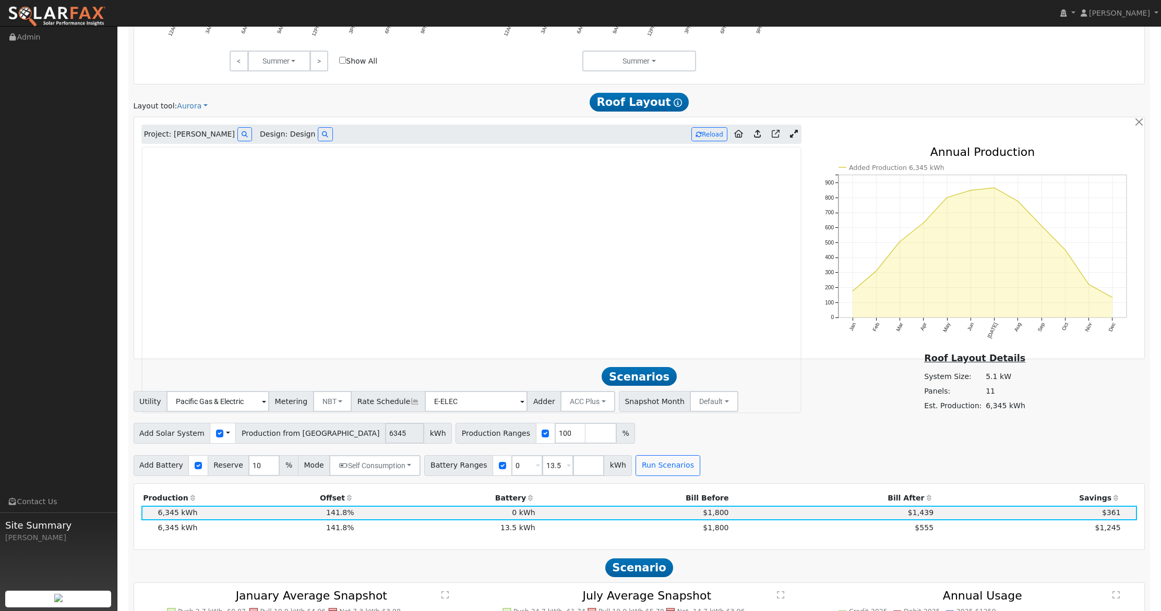
scroll to position [571, 0]
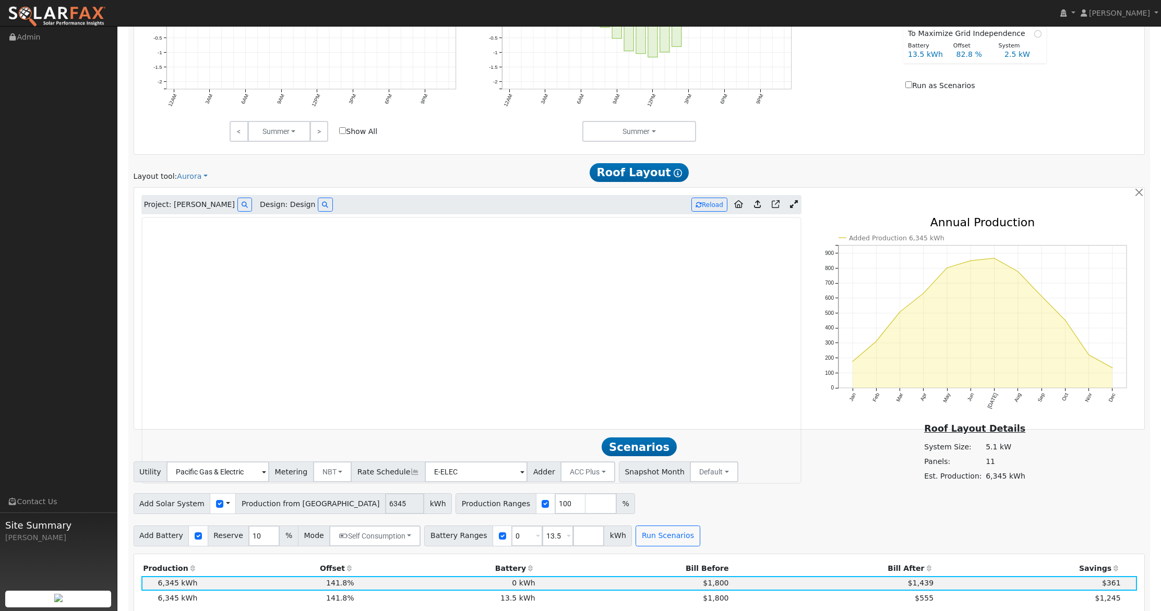
click at [791, 207] on icon at bounding box center [794, 204] width 8 height 8
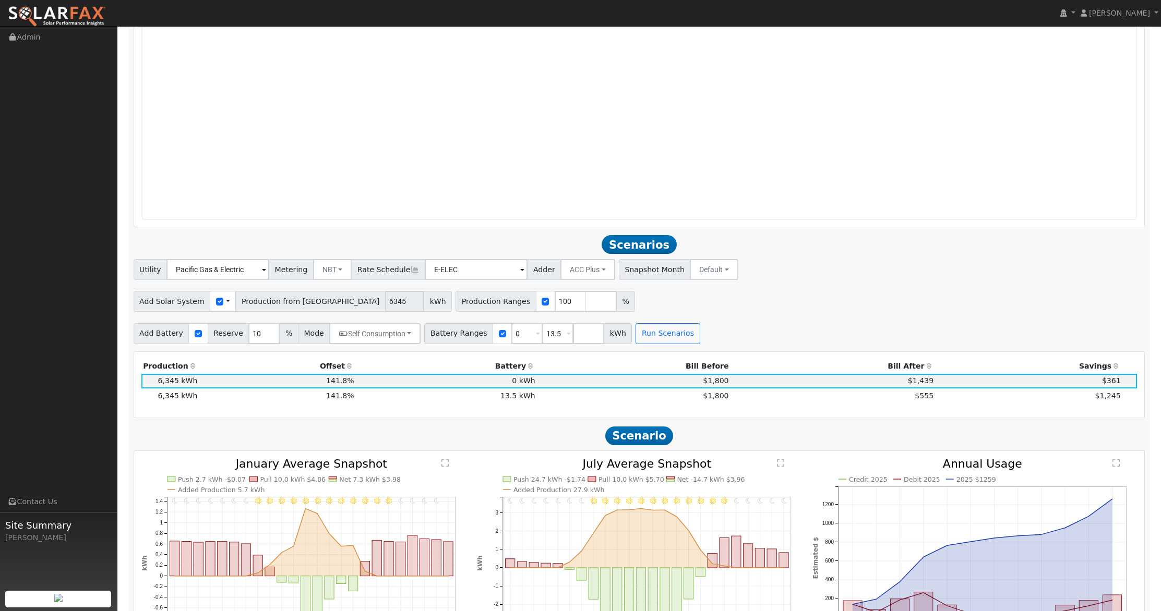
scroll to position [1132, 0]
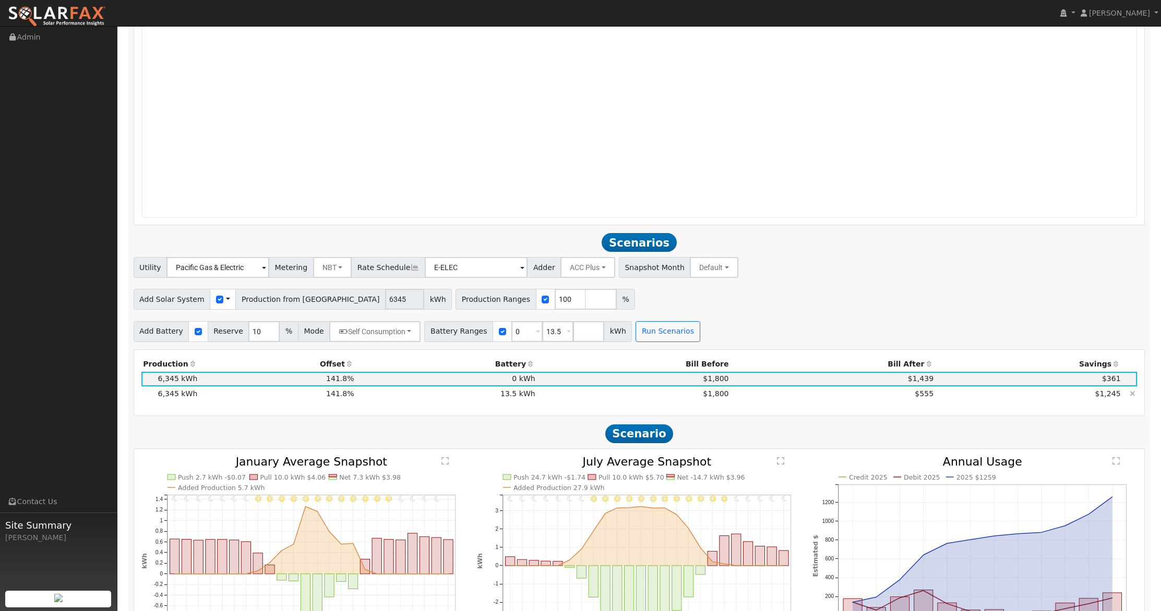
click at [896, 395] on td "$555" at bounding box center [832, 394] width 205 height 15
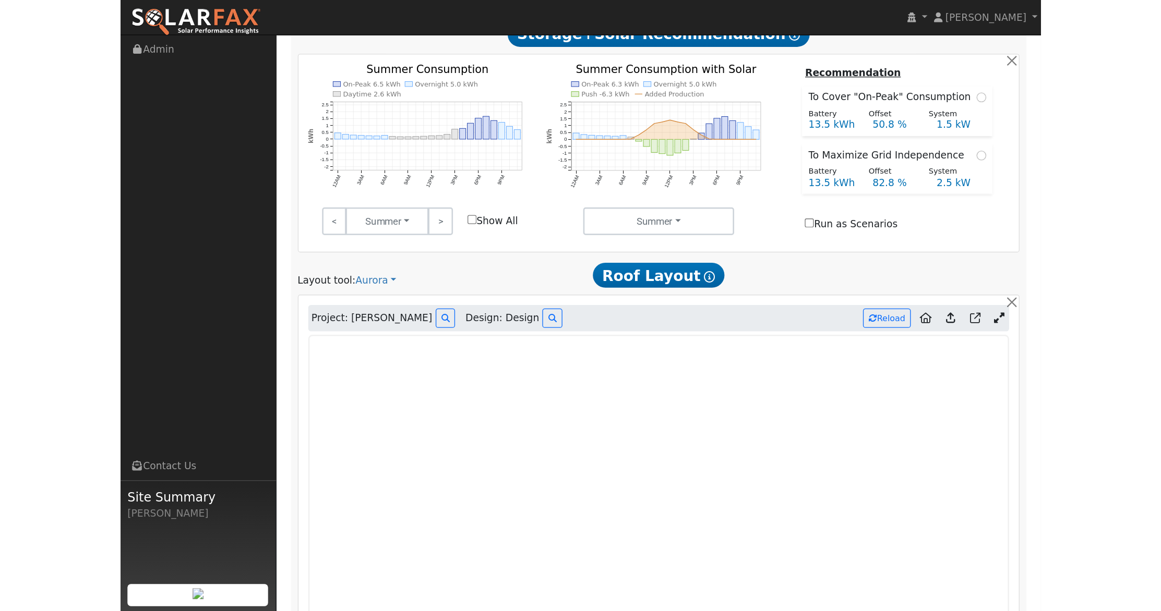
scroll to position [457, 0]
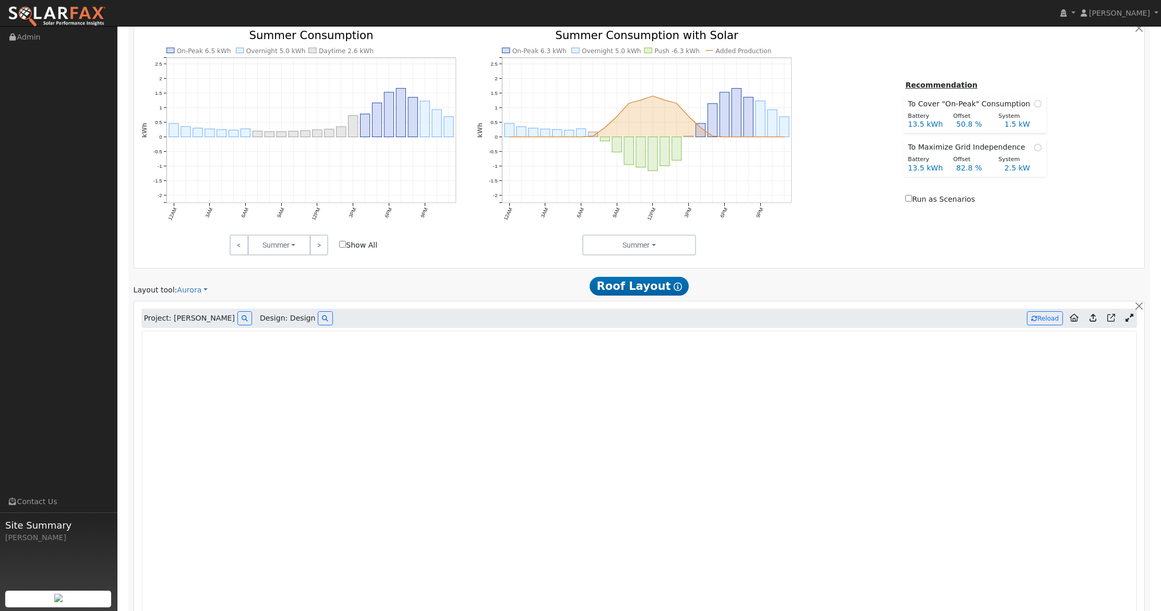
click at [1131, 317] on icon at bounding box center [1129, 318] width 8 height 8
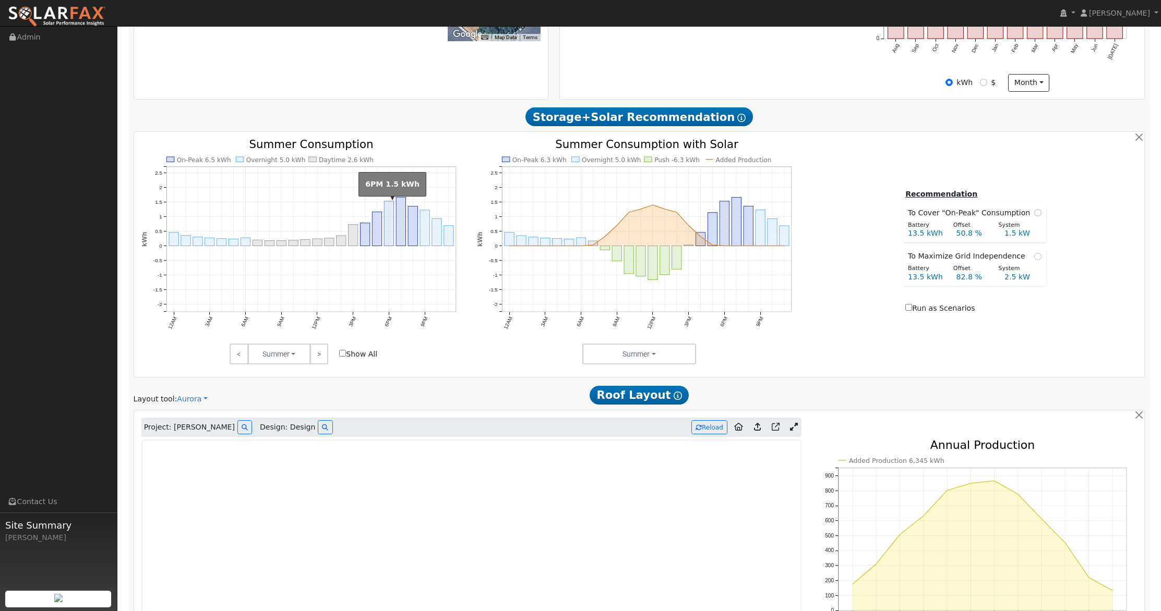
scroll to position [364, 0]
